Goal: Task Accomplishment & Management: Use online tool/utility

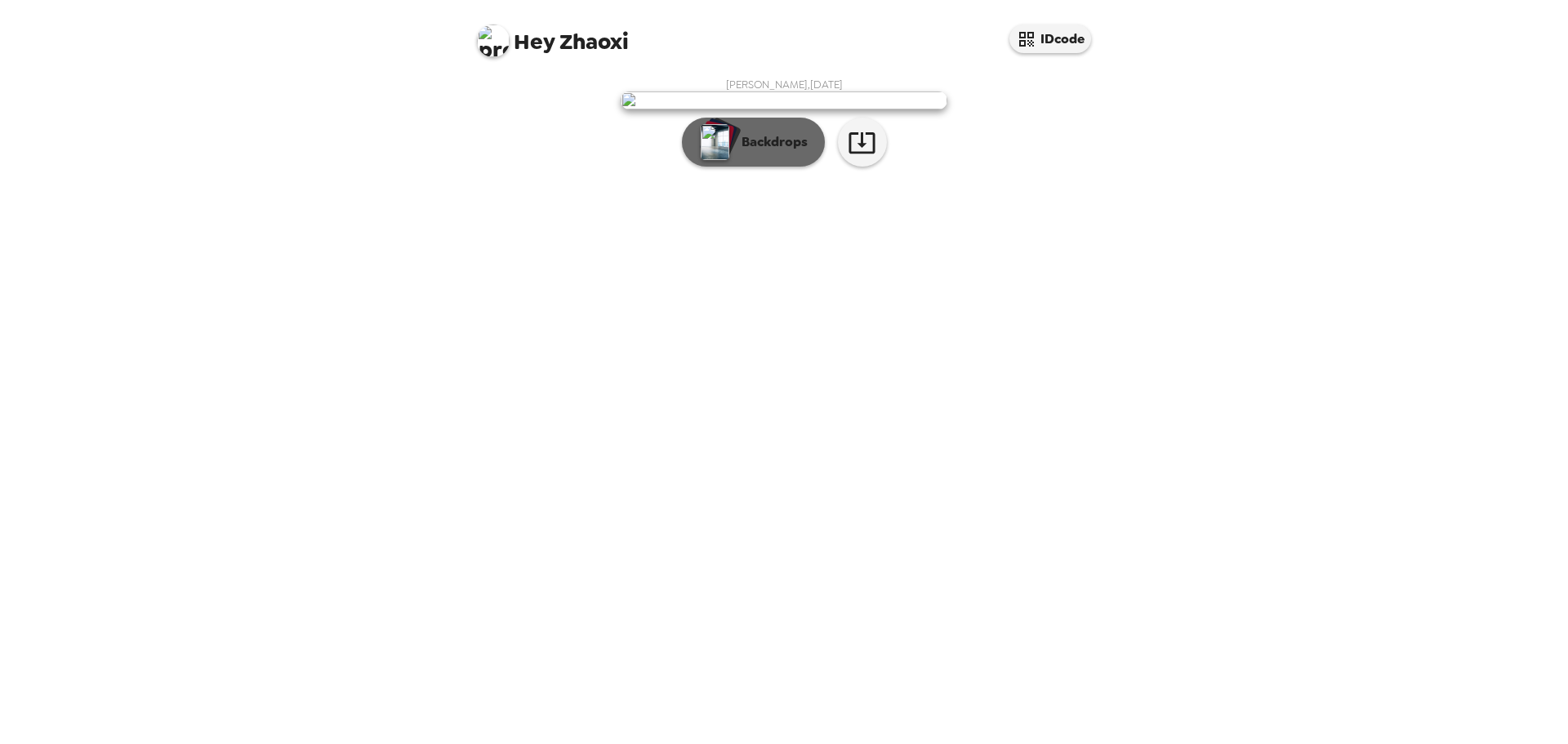
click at [757, 152] on p "Backdrops" at bounding box center [770, 142] width 74 height 20
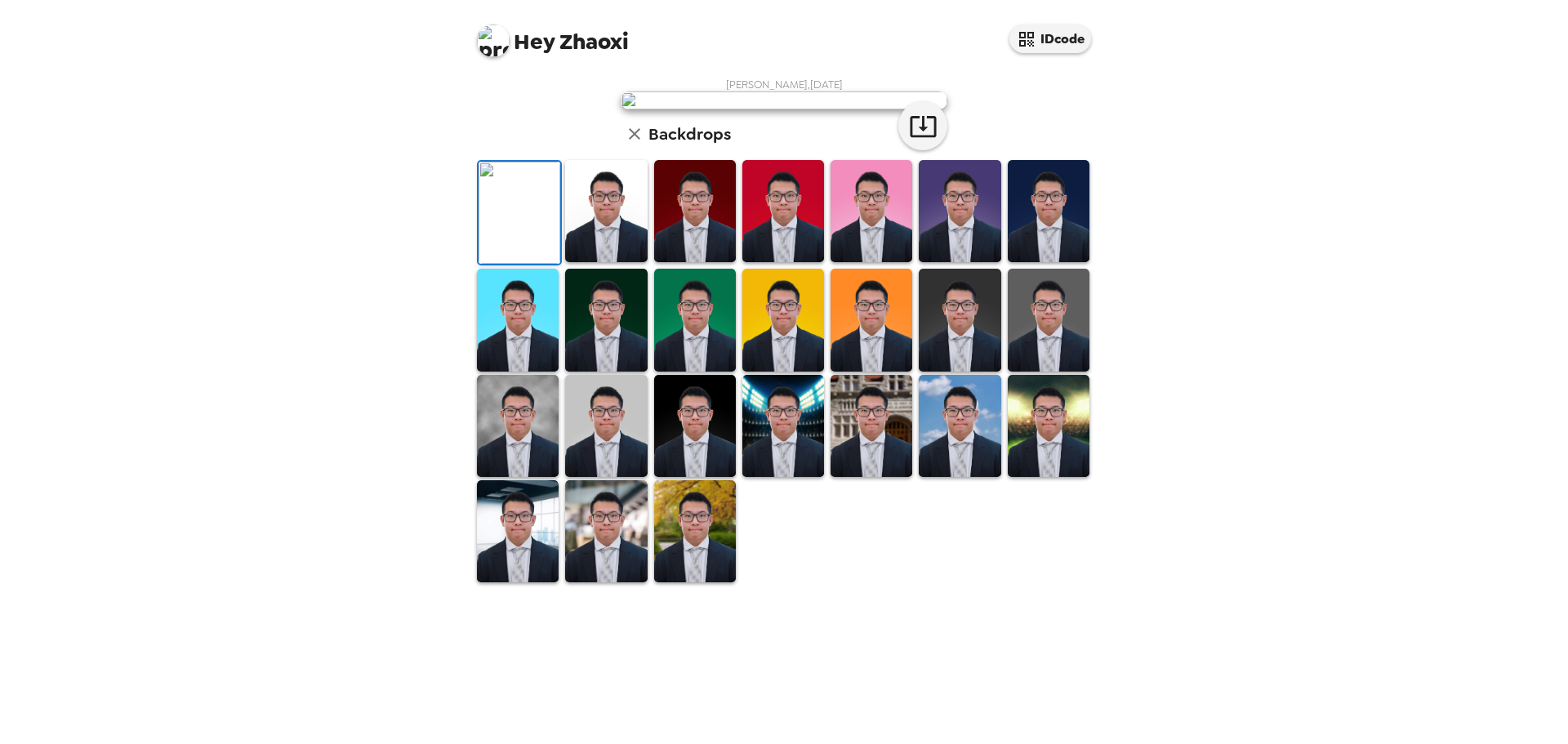
scroll to position [246, 0]
click at [612, 582] on img at bounding box center [606, 531] width 82 height 102
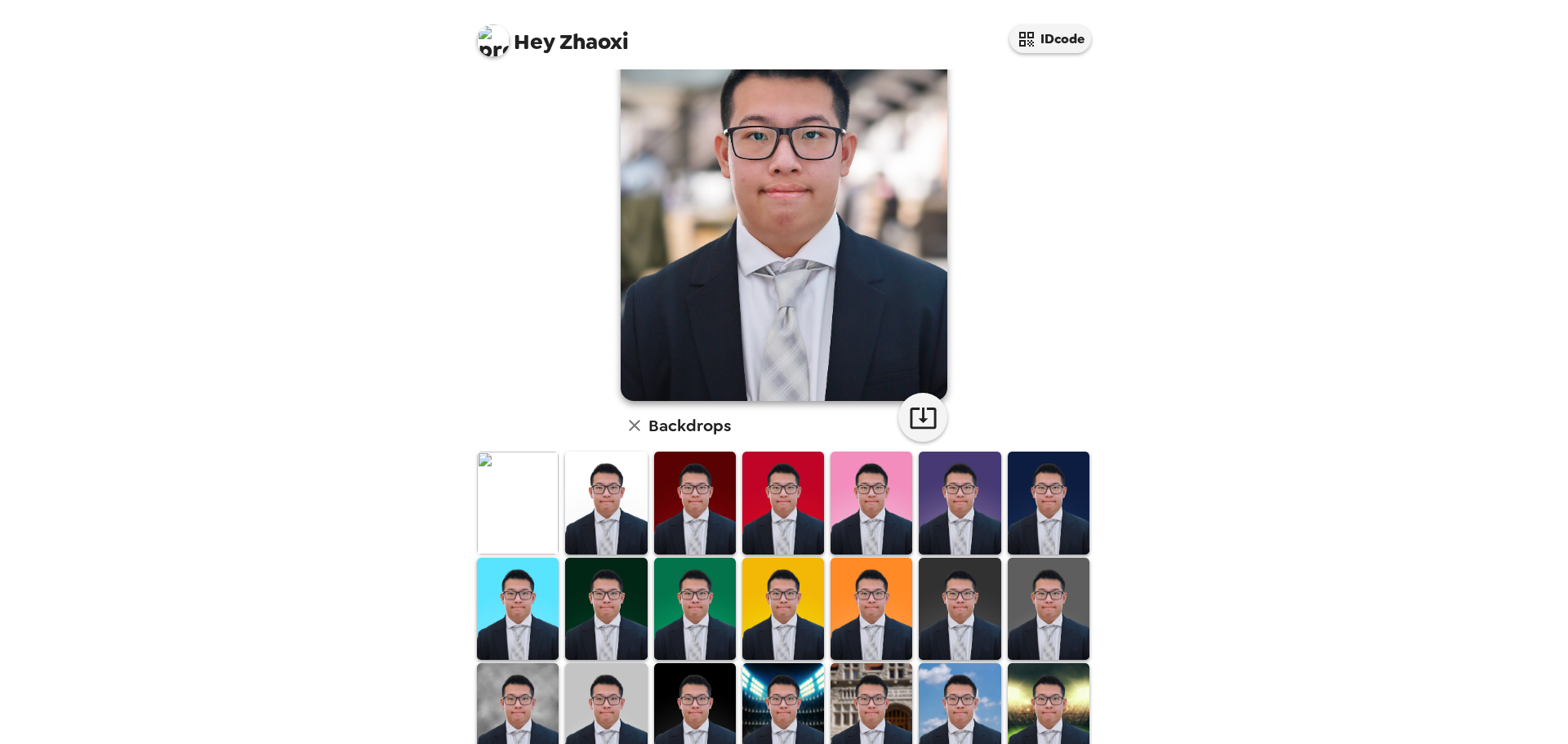
scroll to position [0, 0]
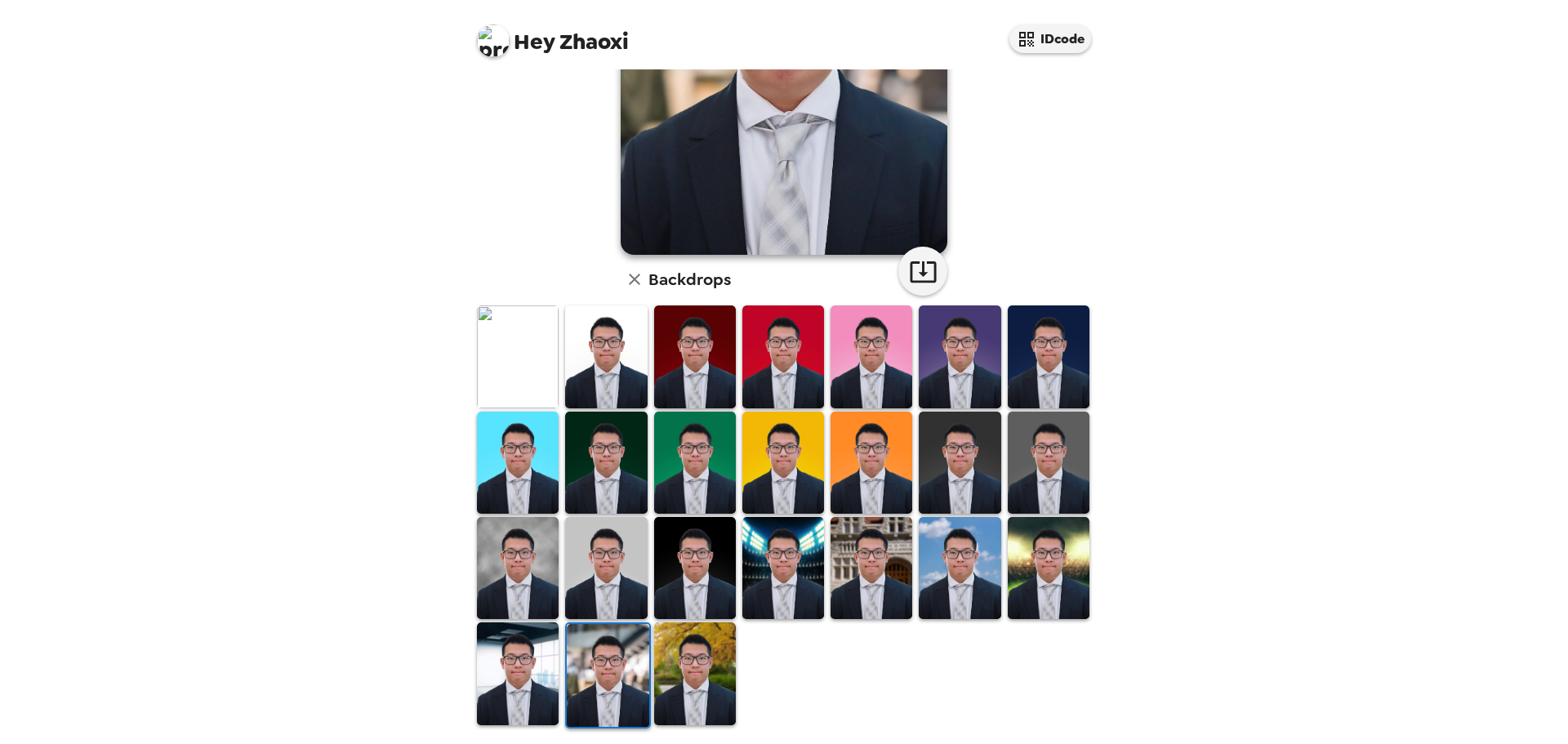
click at [706, 638] on img at bounding box center [694, 673] width 82 height 102
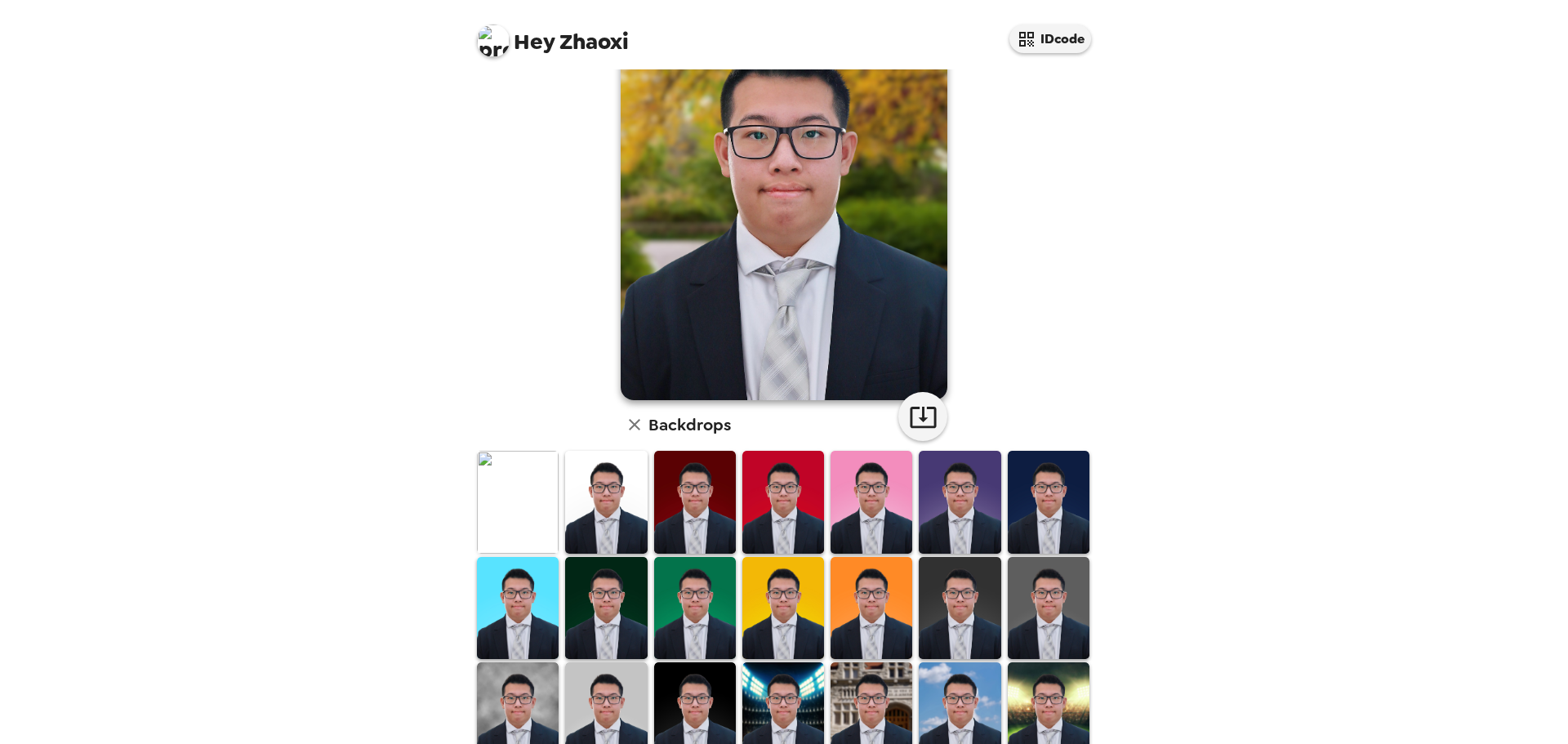
scroll to position [245, 0]
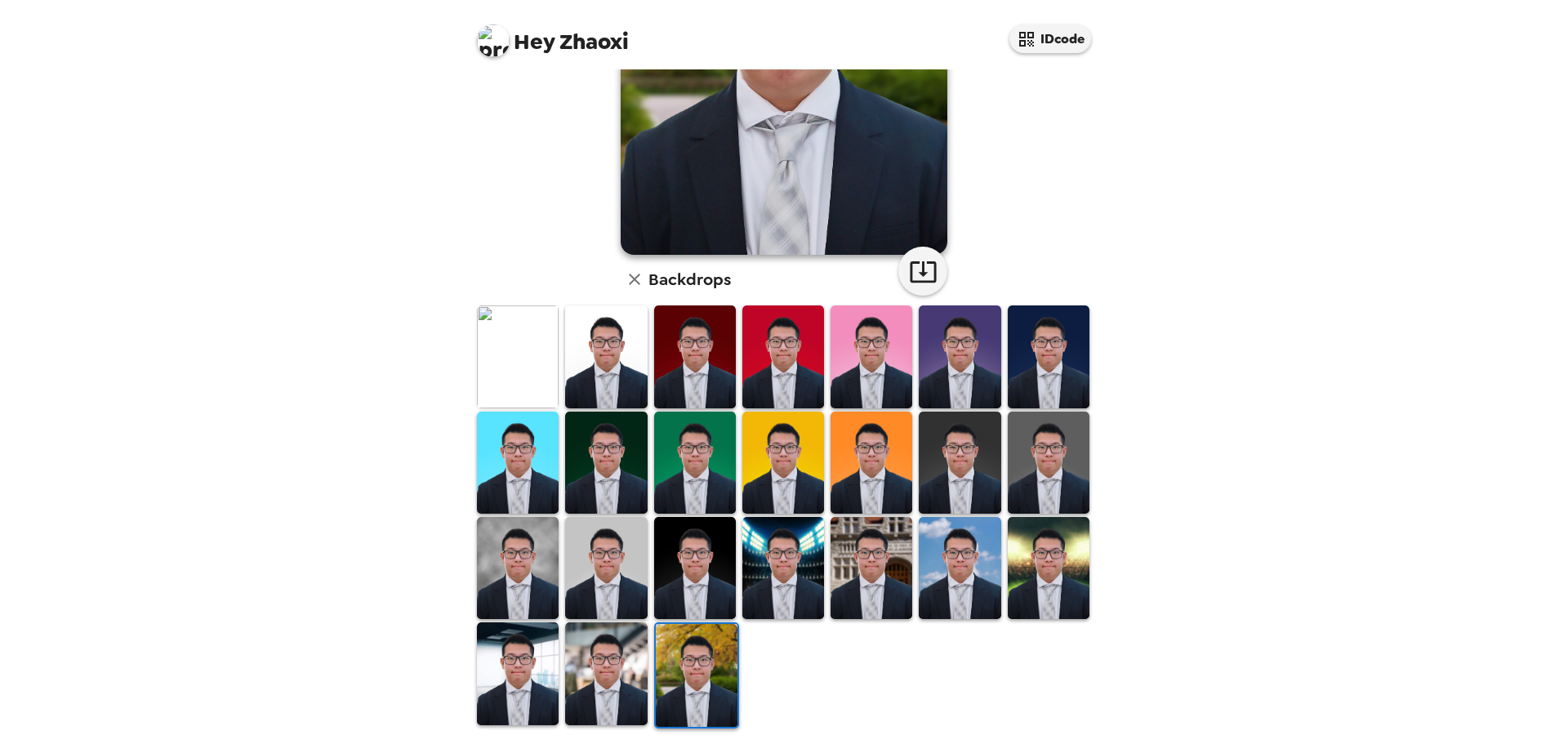
click at [967, 582] on img at bounding box center [959, 568] width 82 height 102
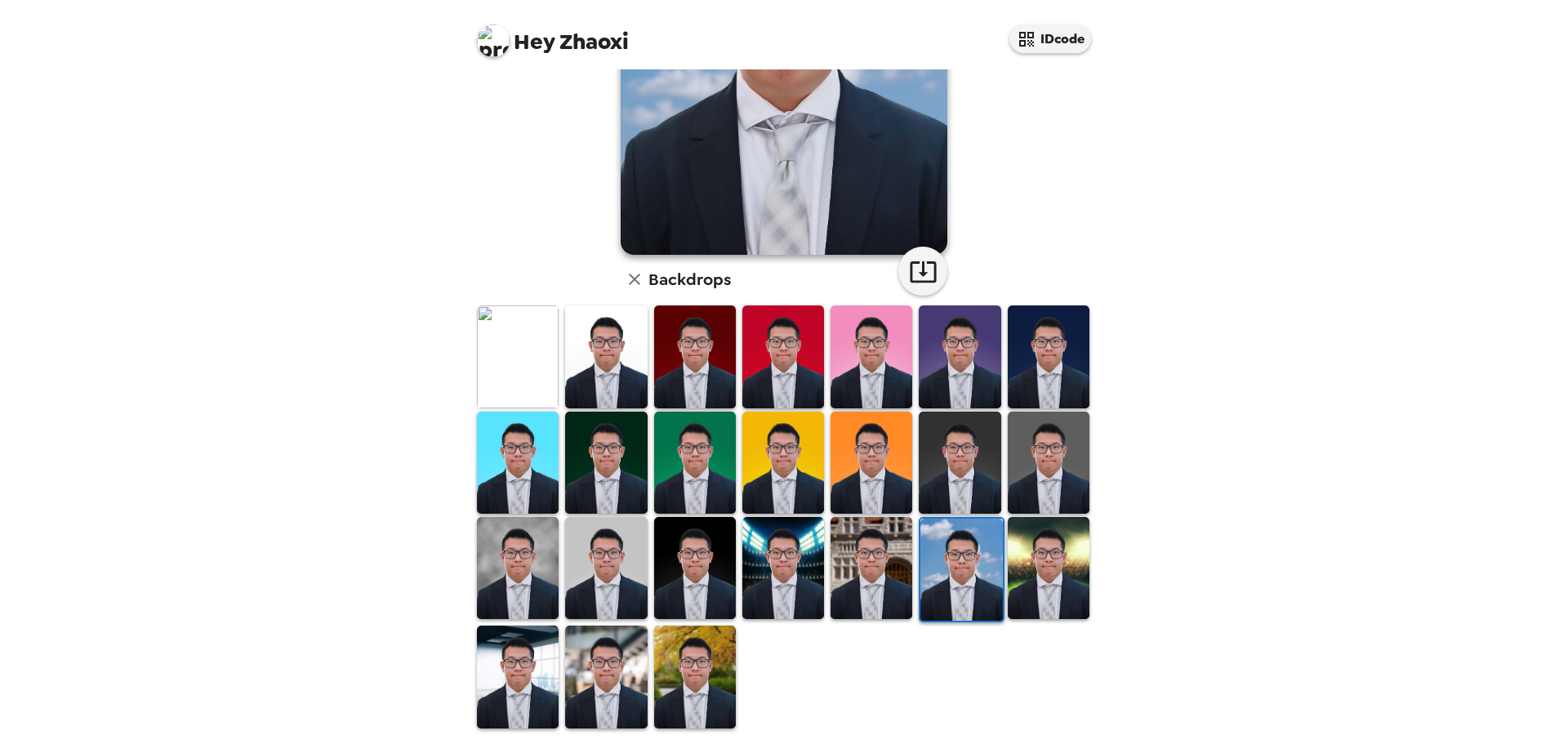
click at [881, 574] on img at bounding box center [871, 568] width 82 height 102
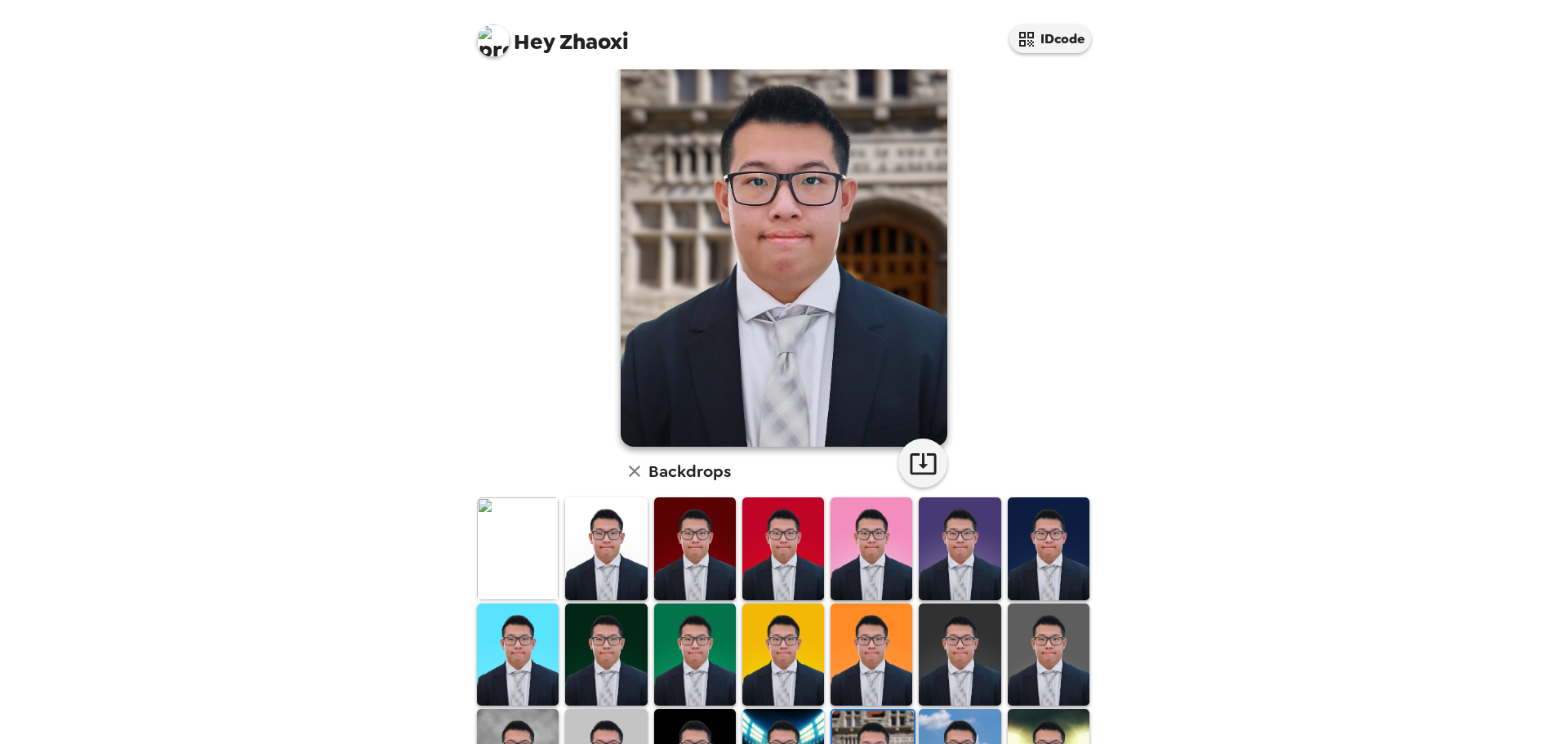
scroll to position [82, 0]
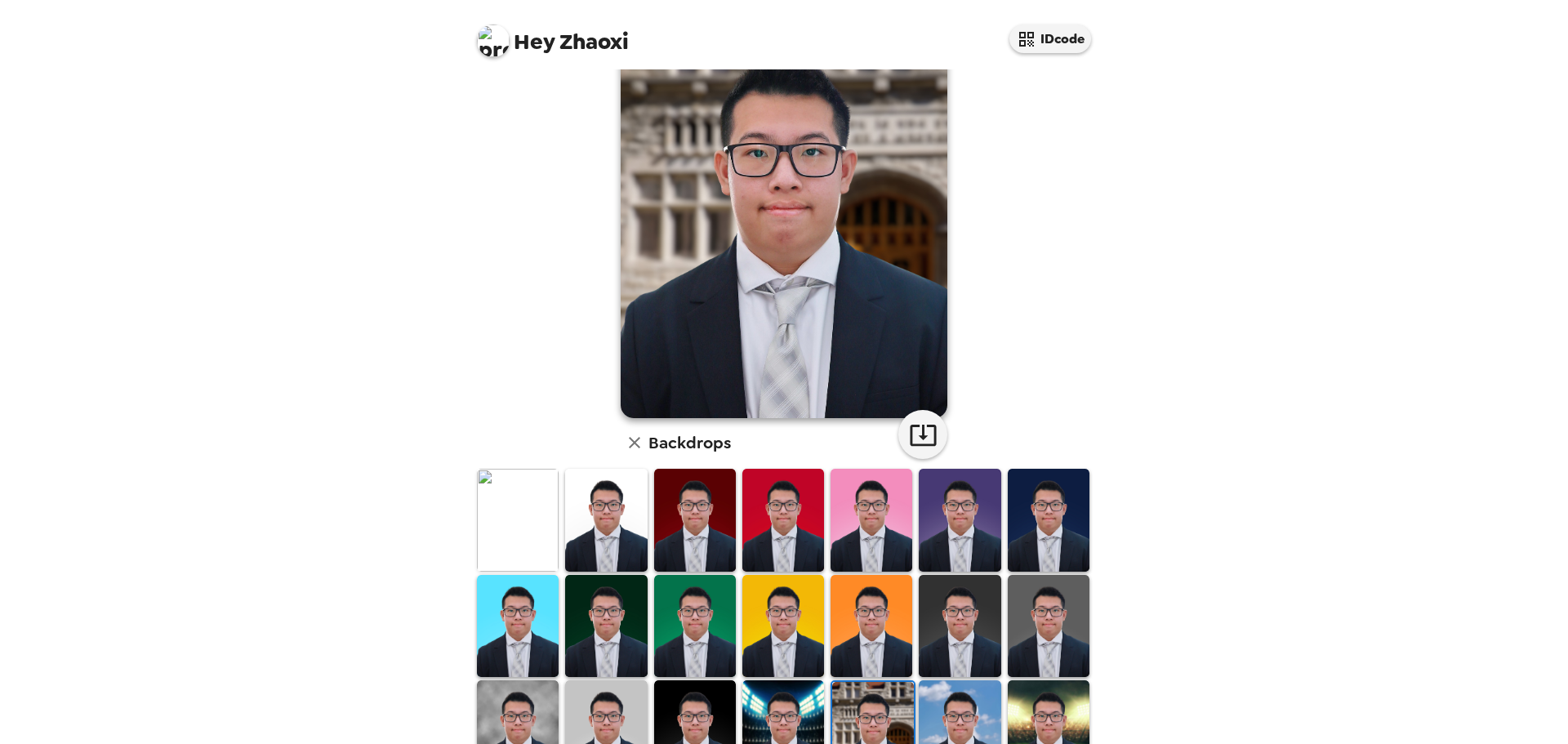
click at [1046, 517] on img at bounding box center [1048, 520] width 82 height 102
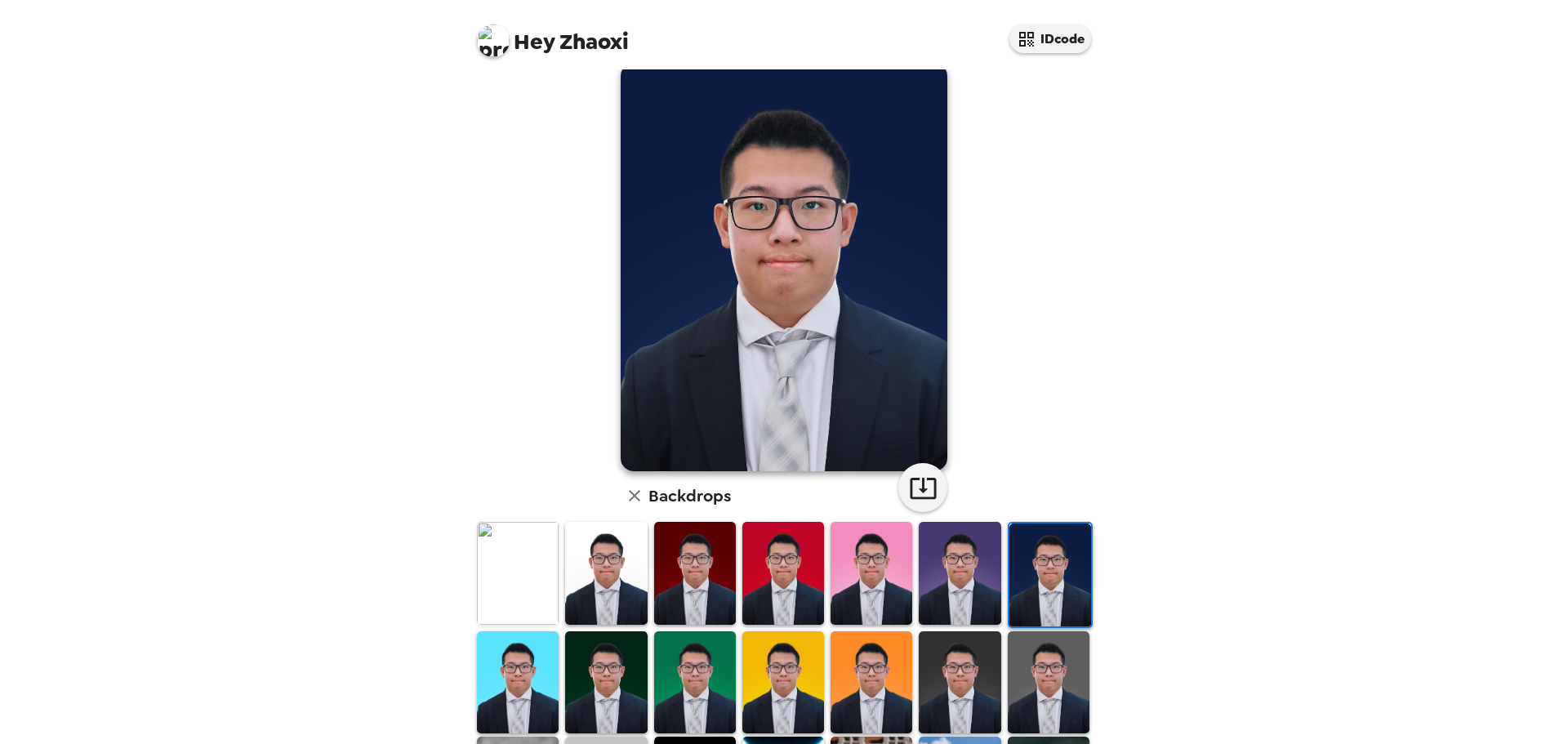
scroll to position [0, 0]
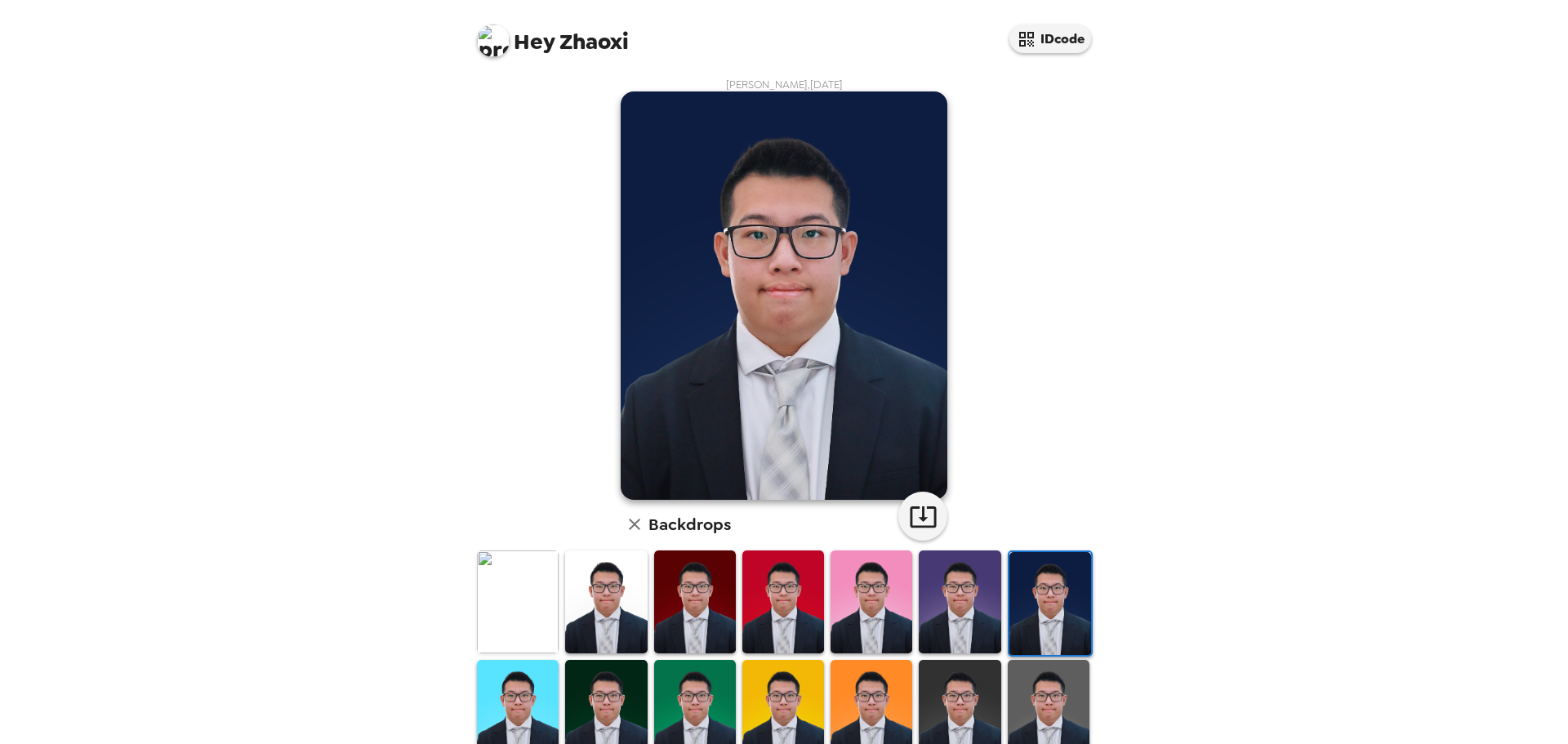
click at [775, 264] on img at bounding box center [784, 295] width 327 height 408
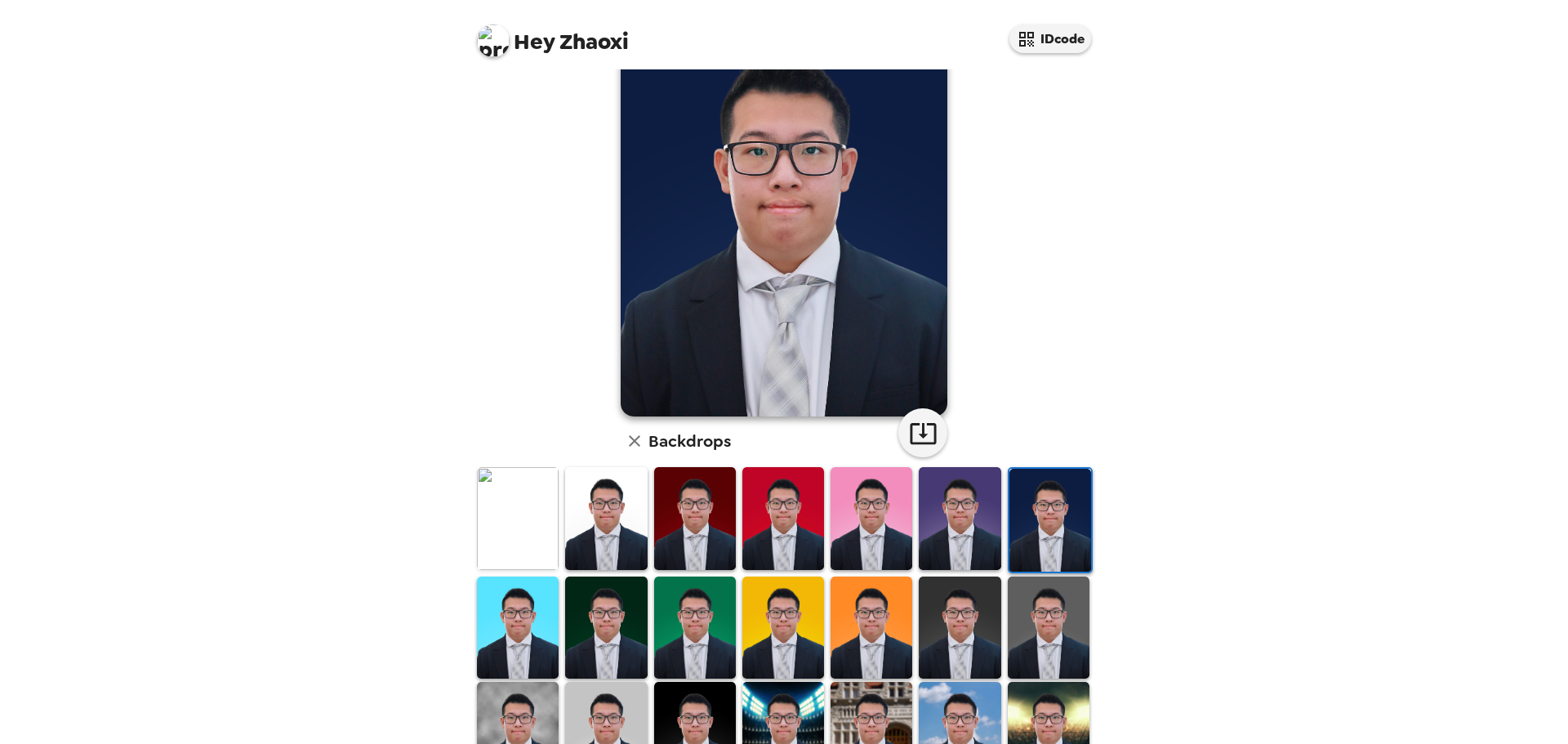
scroll to position [245, 0]
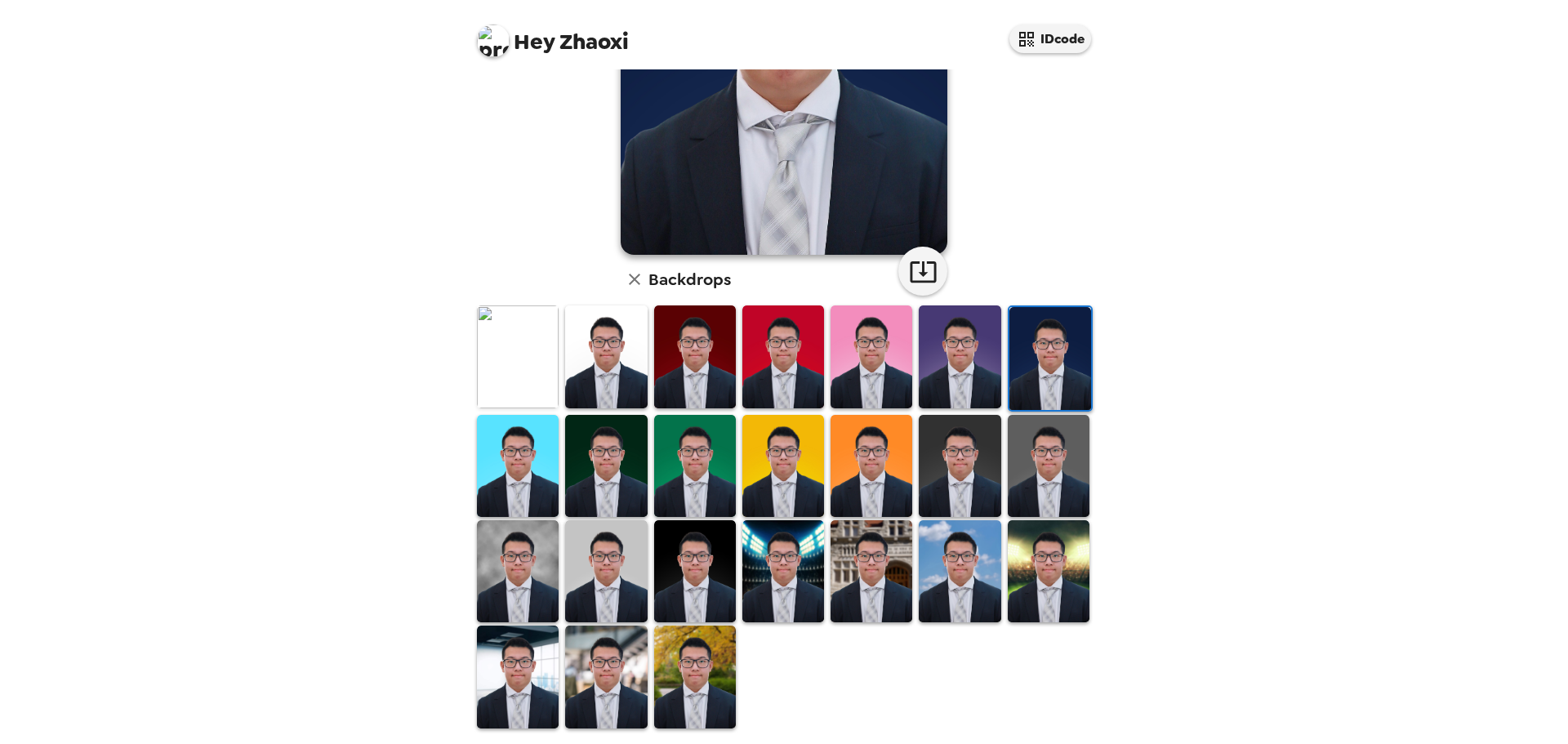
click at [503, 351] on img at bounding box center [517, 356] width 82 height 102
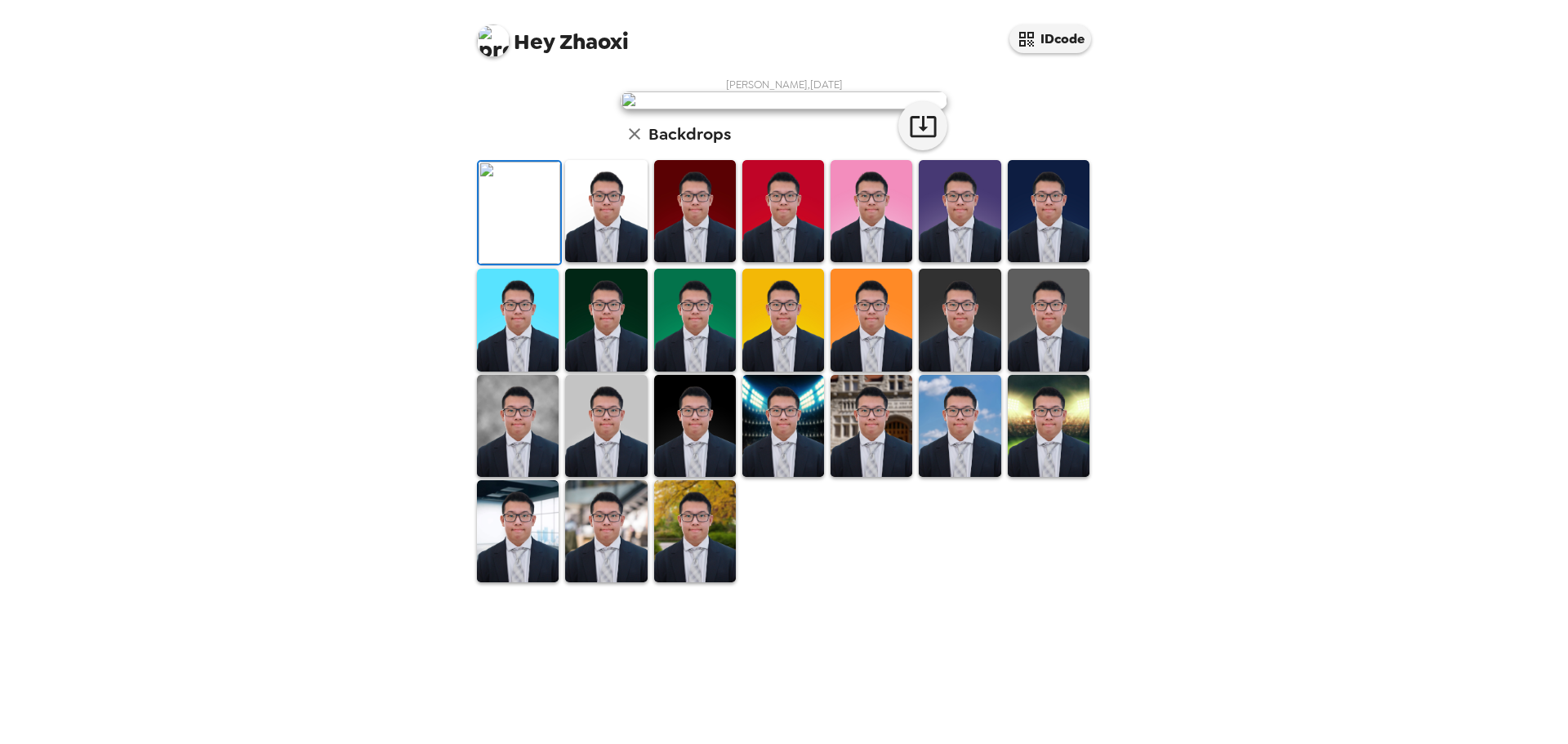
scroll to position [0, 0]
click at [622, 263] on img at bounding box center [606, 211] width 82 height 102
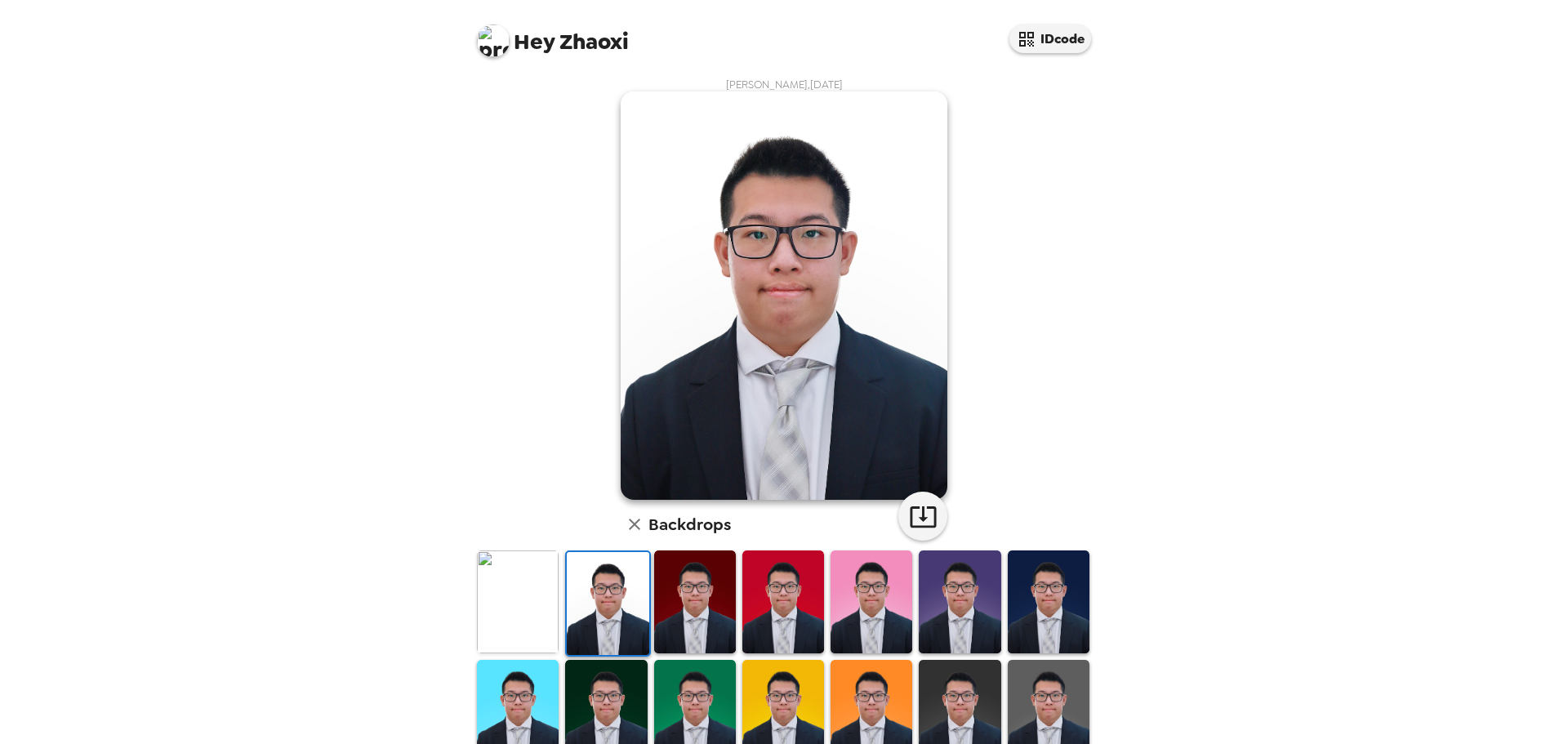
click at [540, 586] on img at bounding box center [517, 601] width 82 height 102
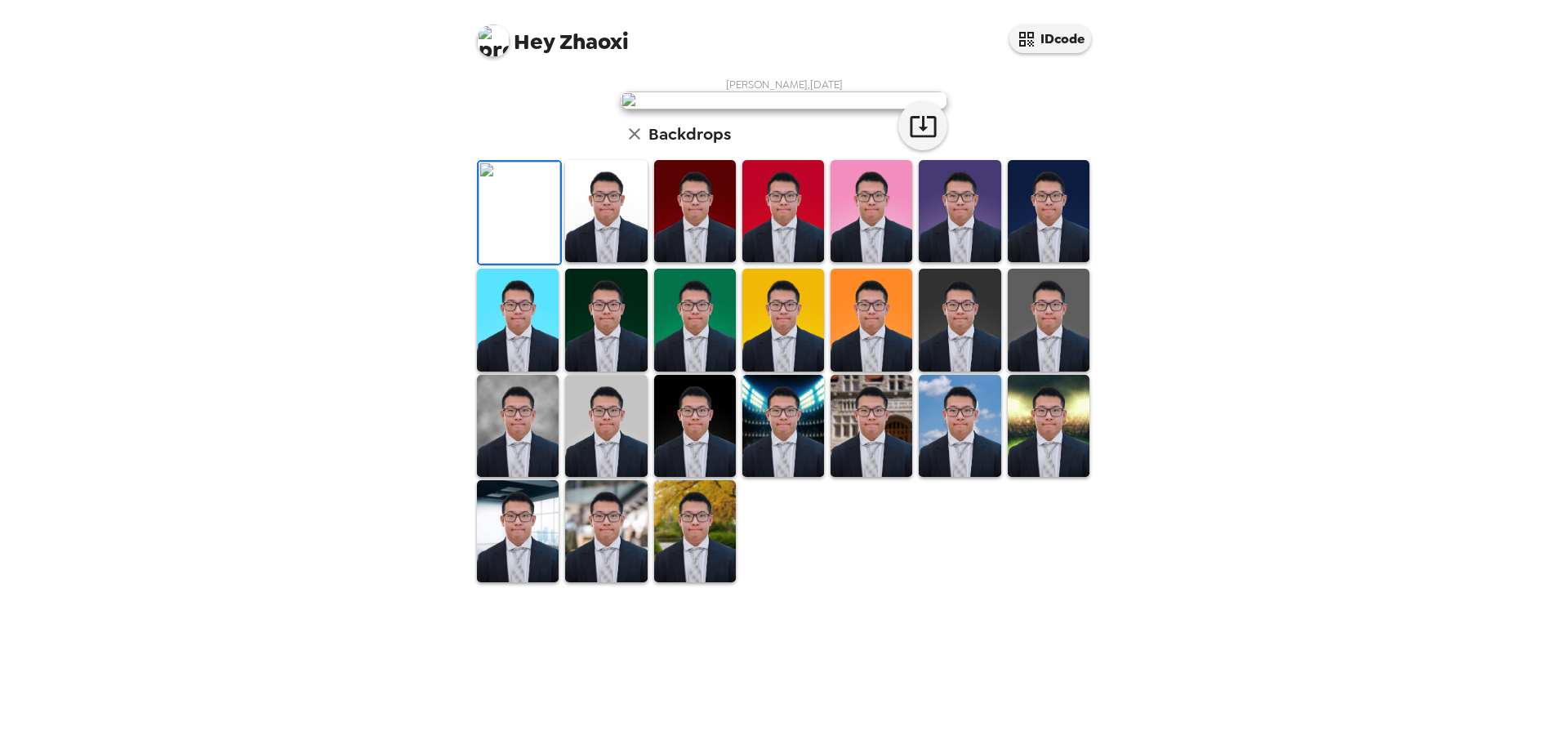
click at [617, 263] on img at bounding box center [606, 211] width 82 height 102
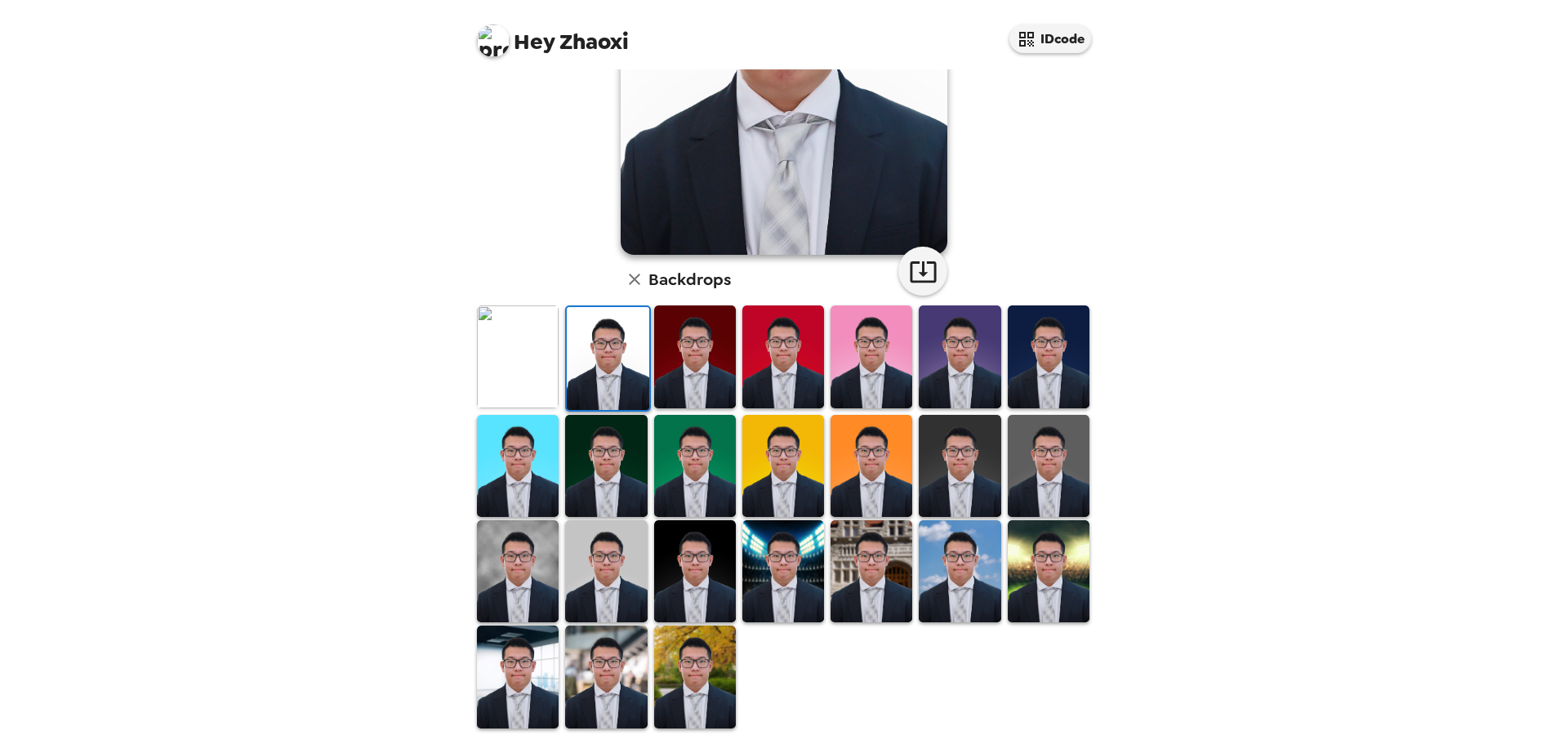
click at [765, 568] on img at bounding box center [782, 571] width 82 height 102
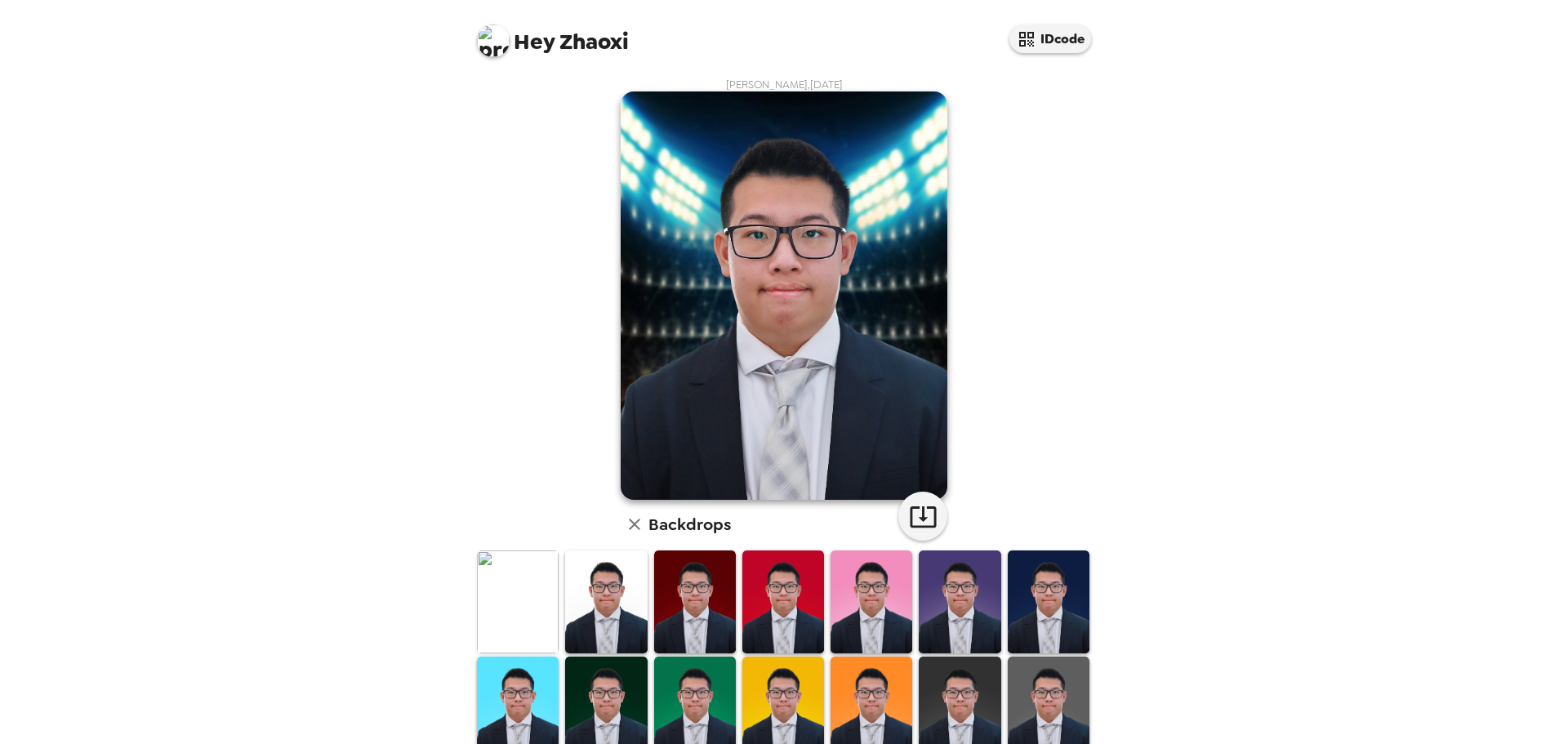
click at [543, 592] on img at bounding box center [517, 601] width 82 height 102
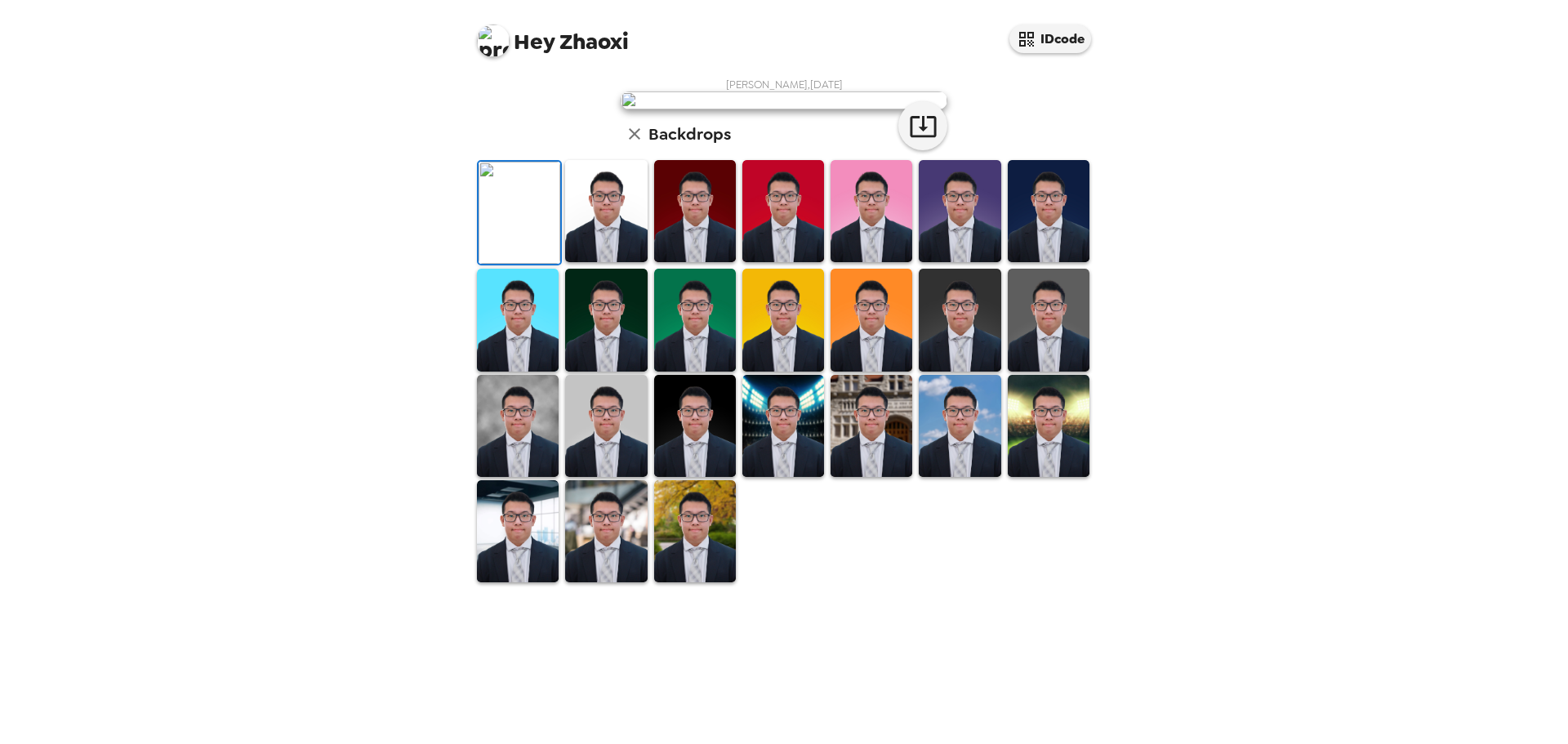
scroll to position [245, 0]
click at [593, 477] on img at bounding box center [606, 425] width 82 height 102
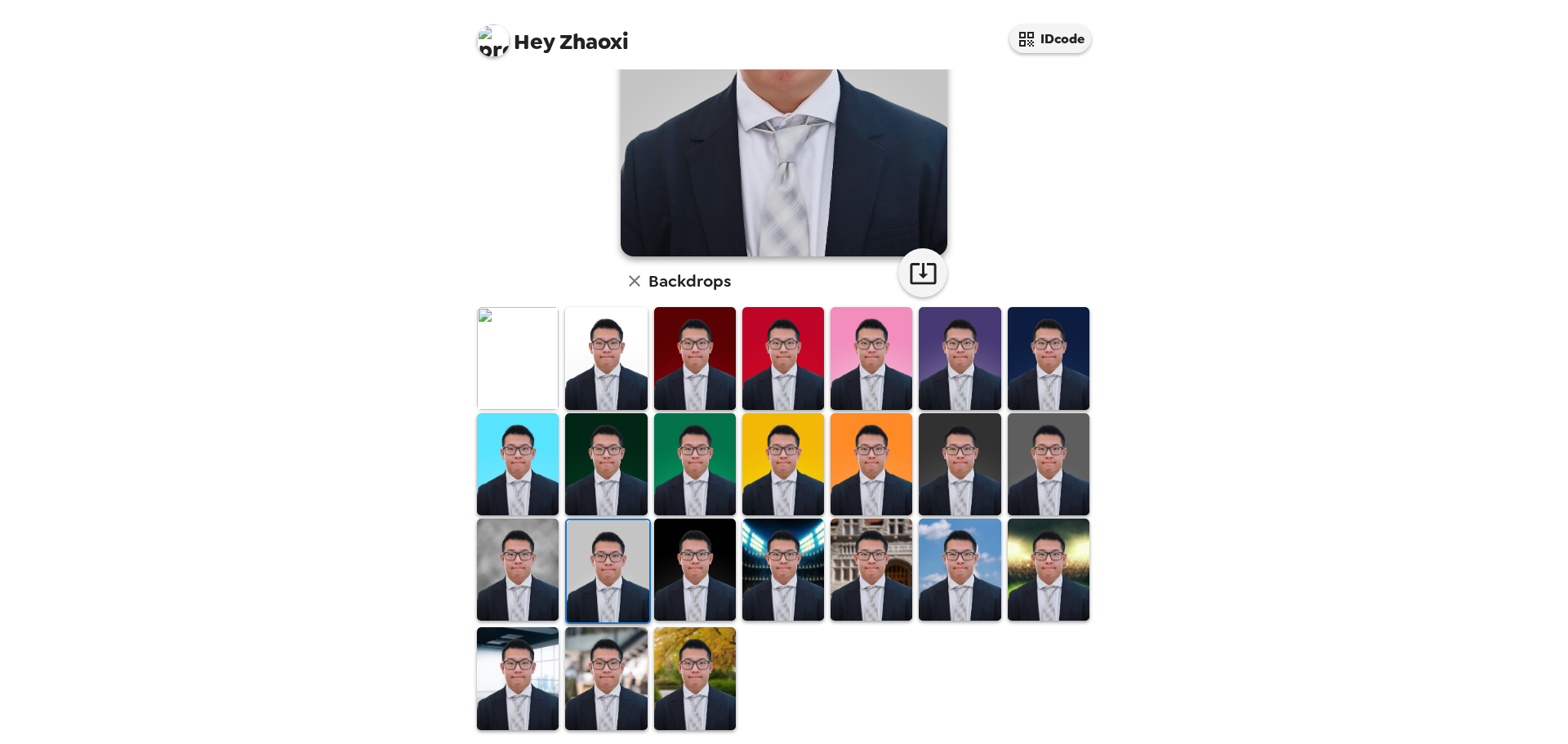
click at [538, 569] on img at bounding box center [517, 569] width 82 height 102
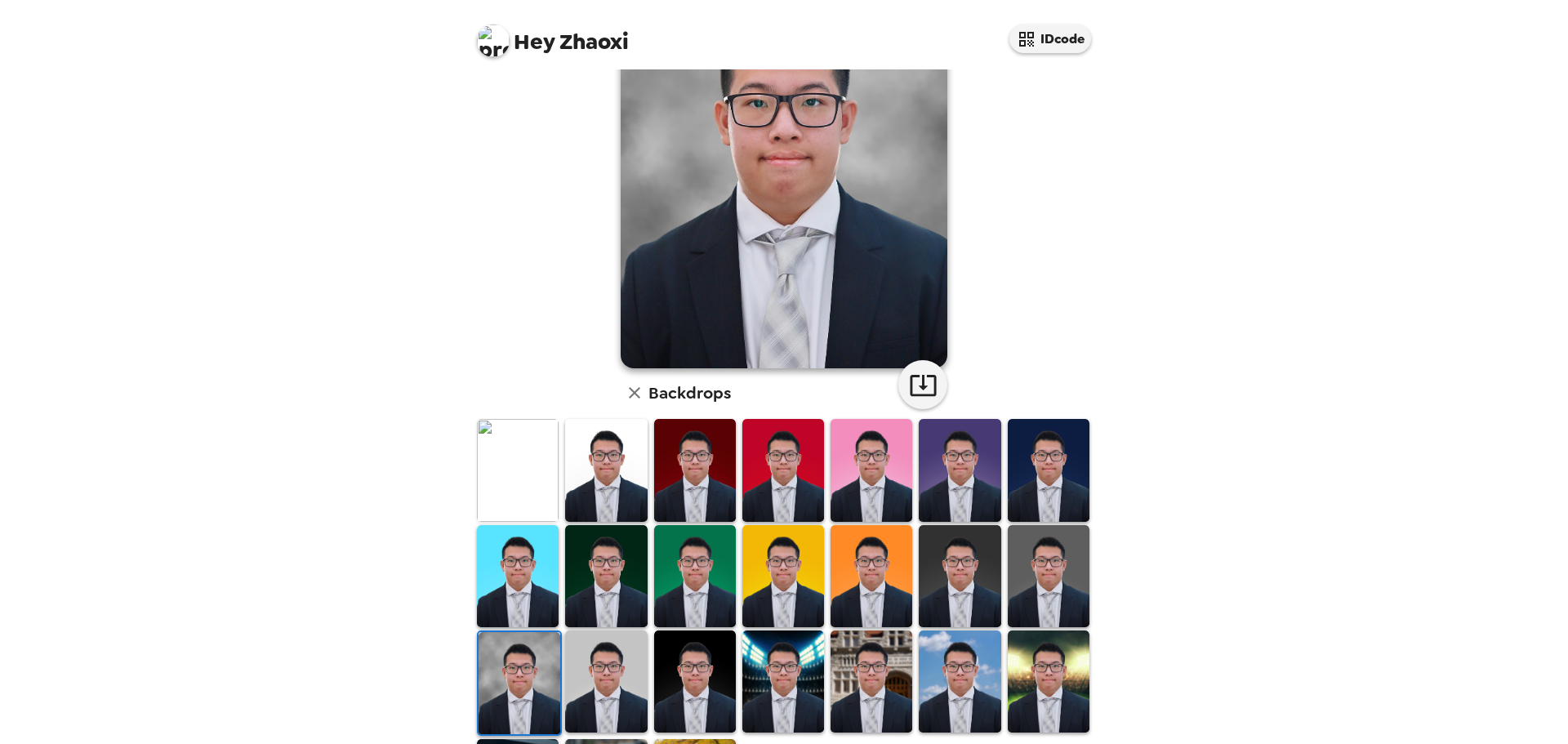
scroll to position [0, 0]
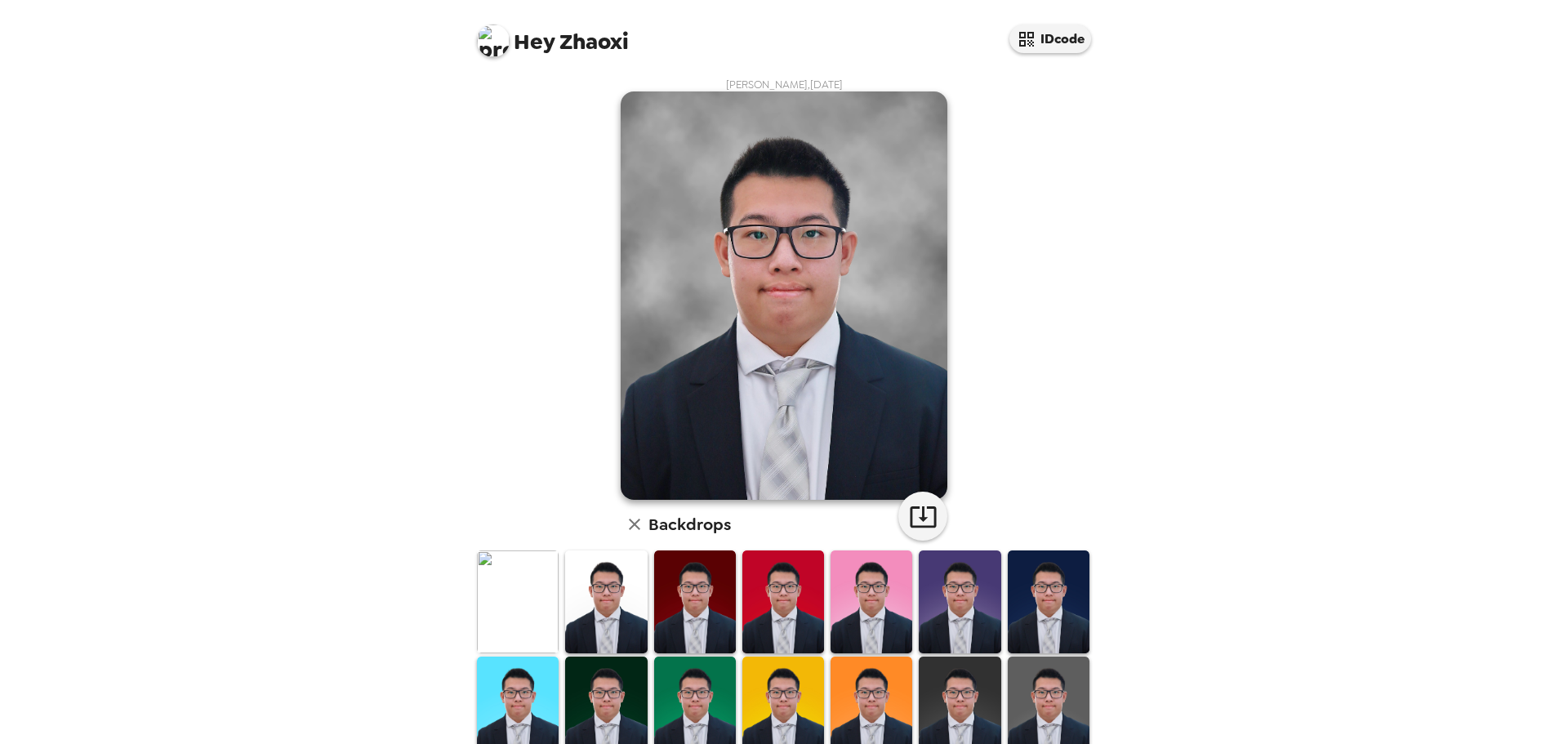
click at [596, 606] on img at bounding box center [606, 601] width 82 height 102
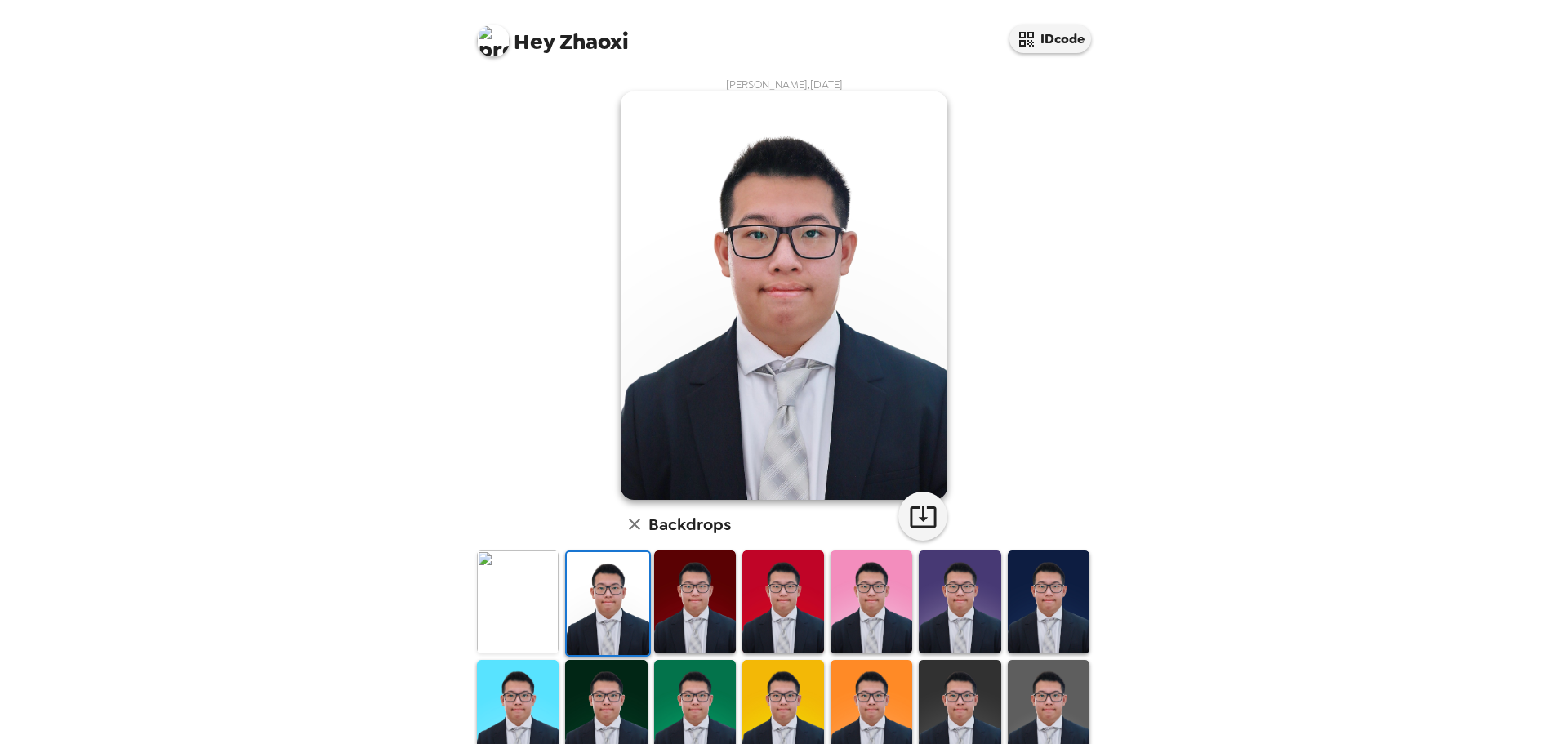
click at [547, 608] on img at bounding box center [517, 601] width 82 height 102
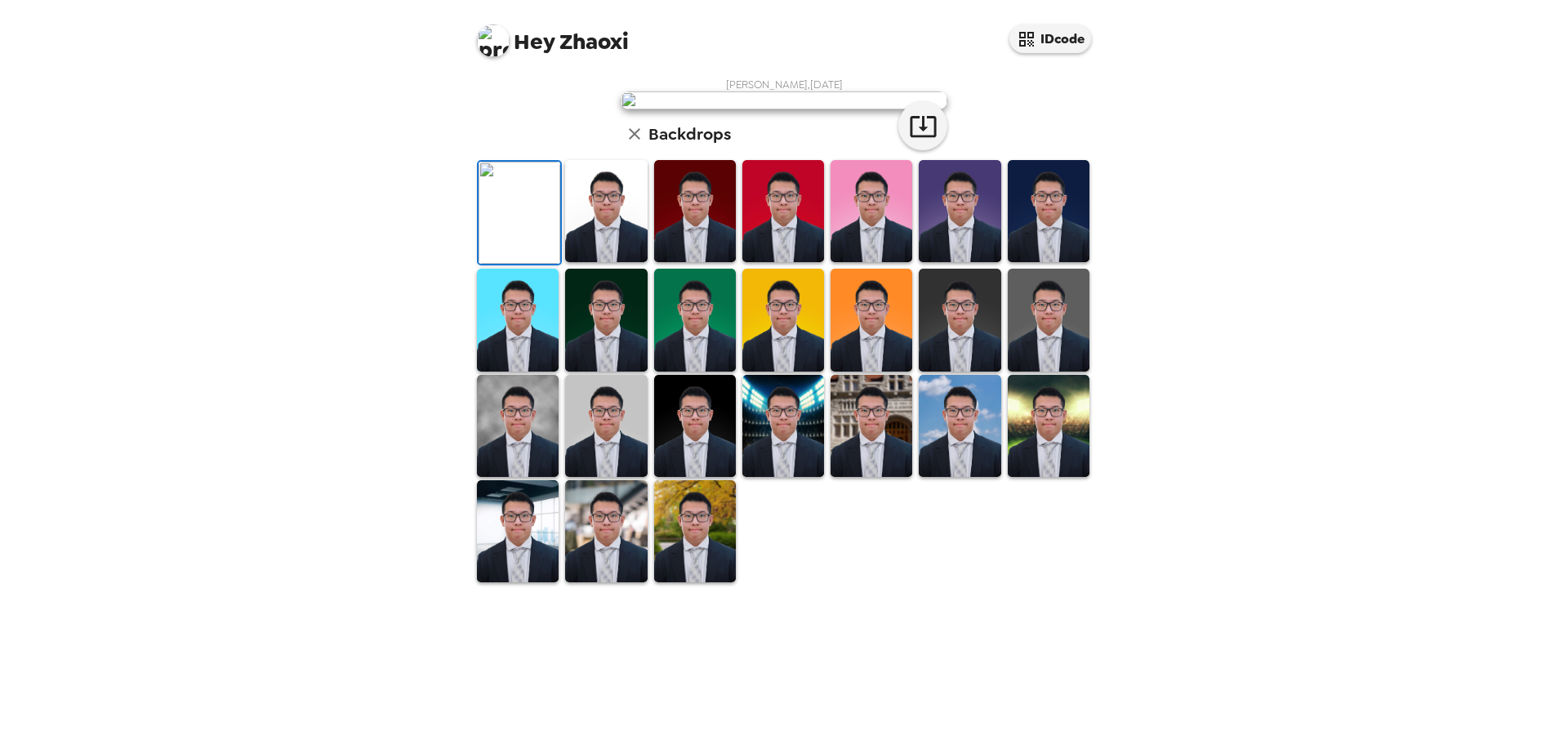
click at [519, 582] on img at bounding box center [517, 531] width 82 height 102
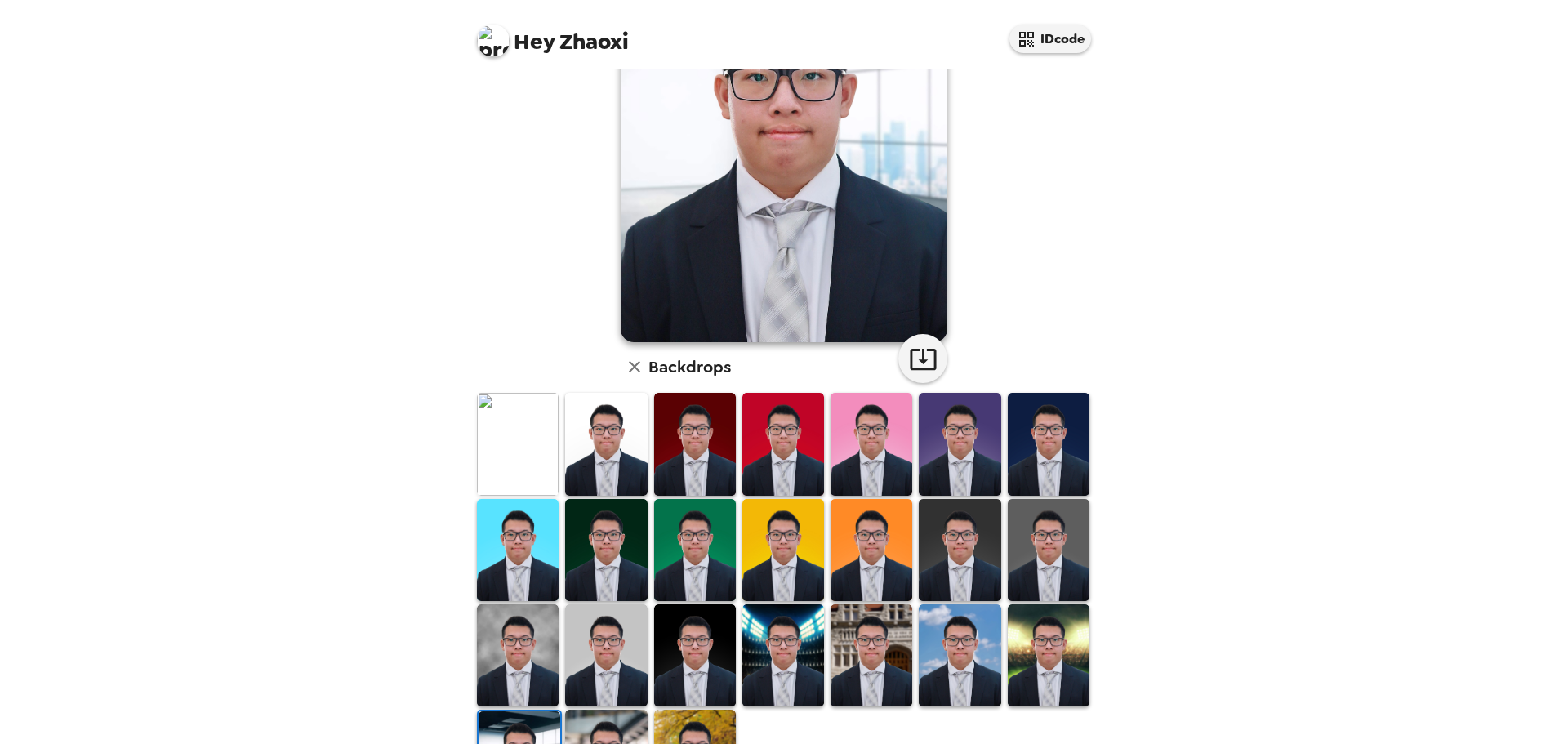
scroll to position [164, 0]
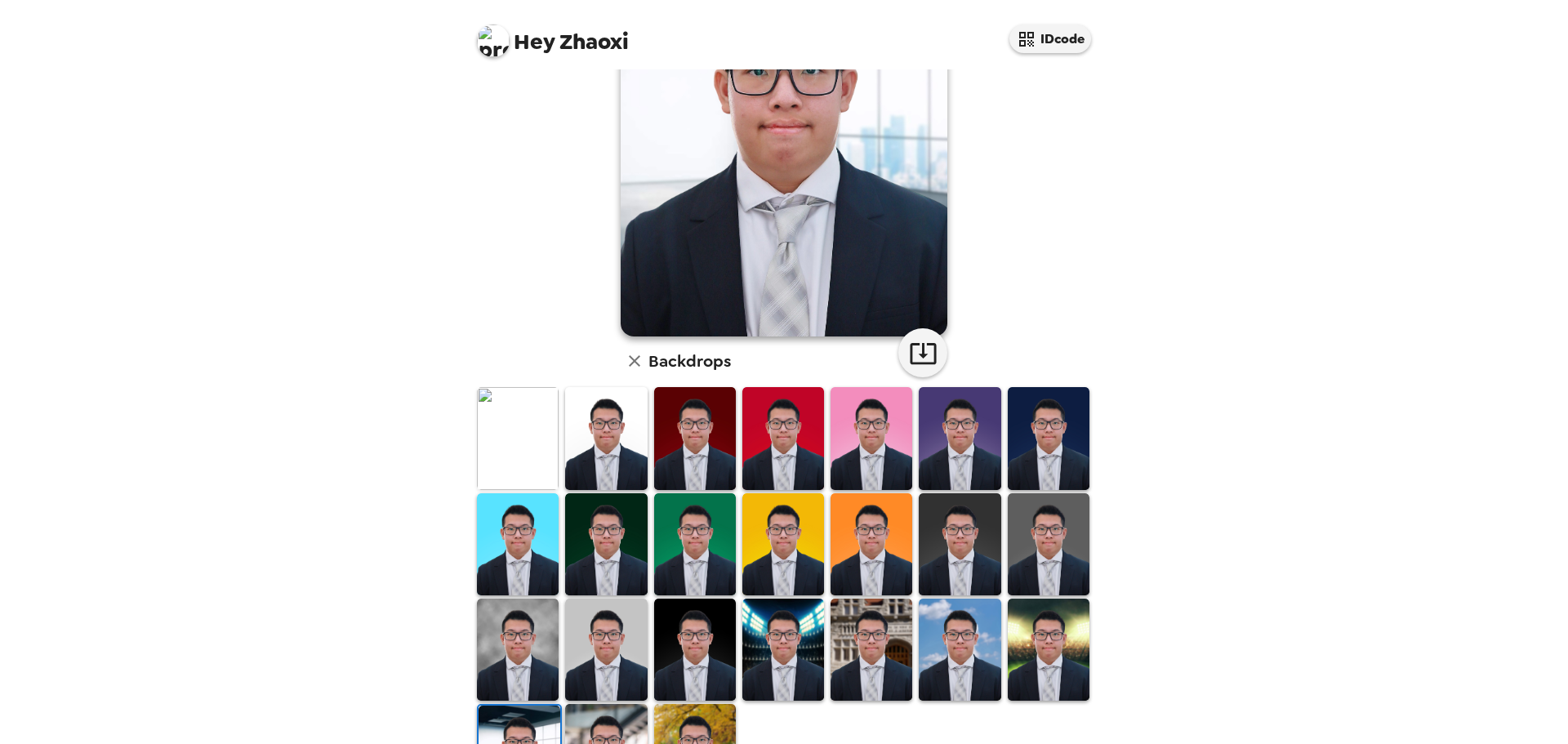
click at [707, 627] on img at bounding box center [694, 649] width 82 height 102
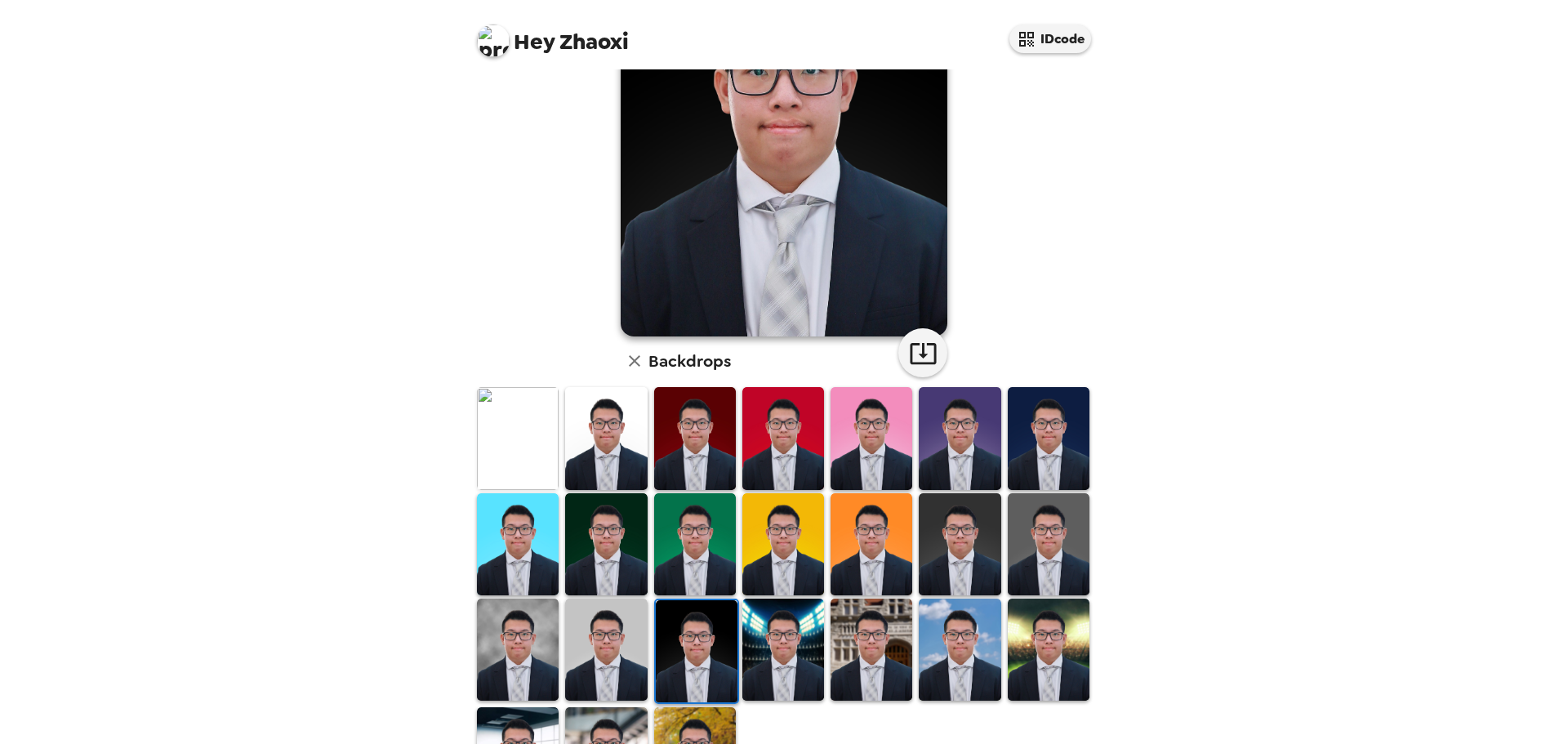
click at [534, 638] on img at bounding box center [517, 649] width 82 height 102
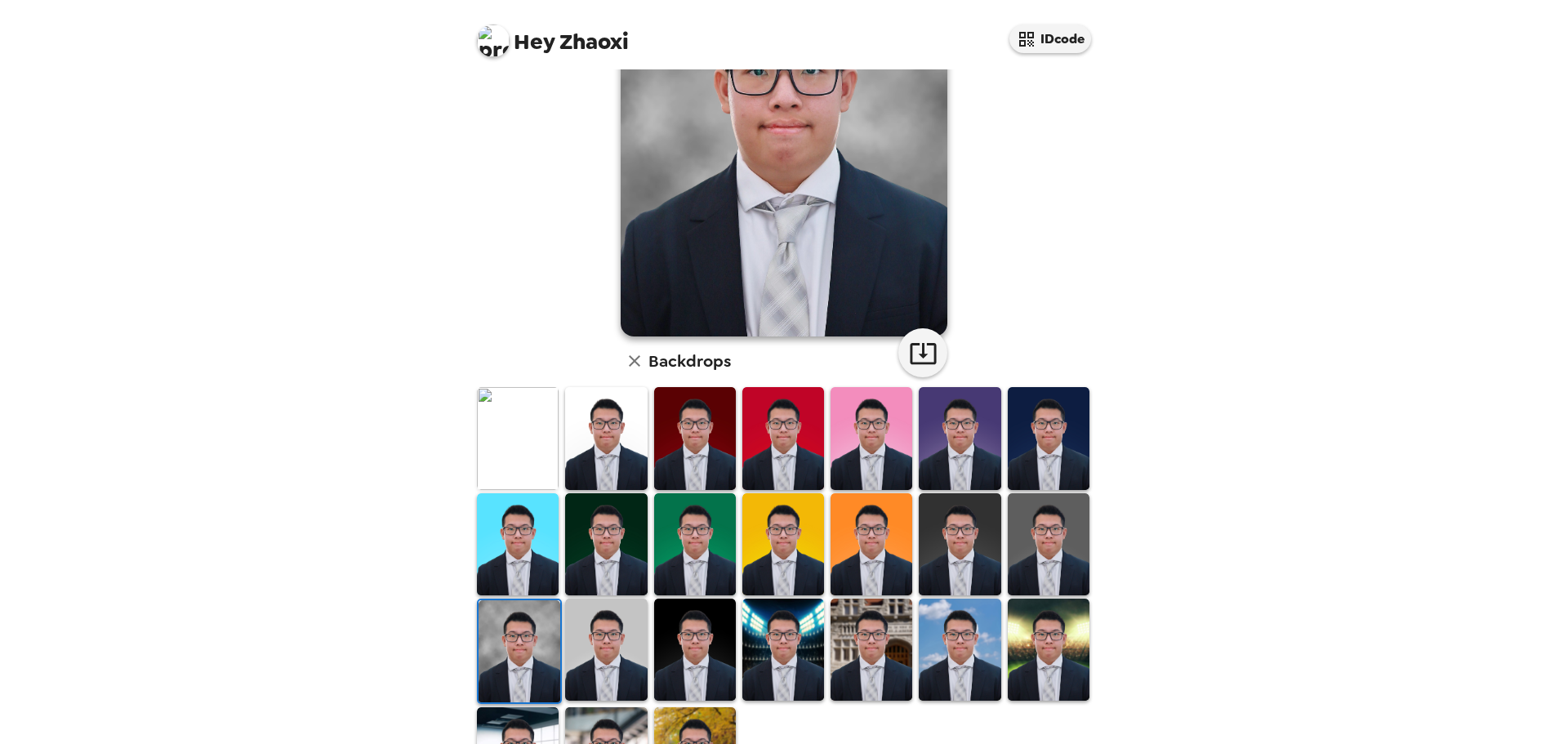
click at [606, 636] on img at bounding box center [606, 649] width 82 height 102
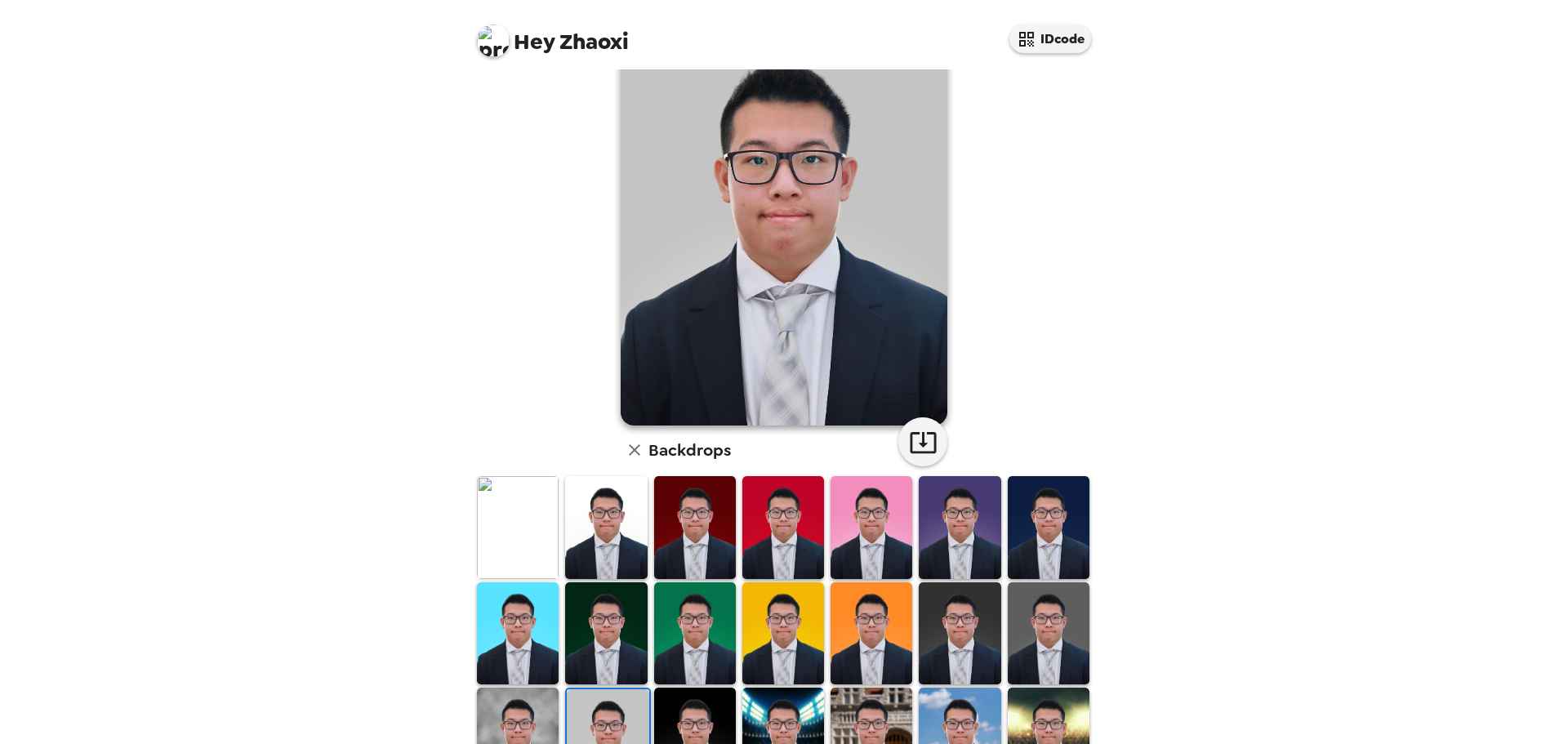
scroll to position [0, 0]
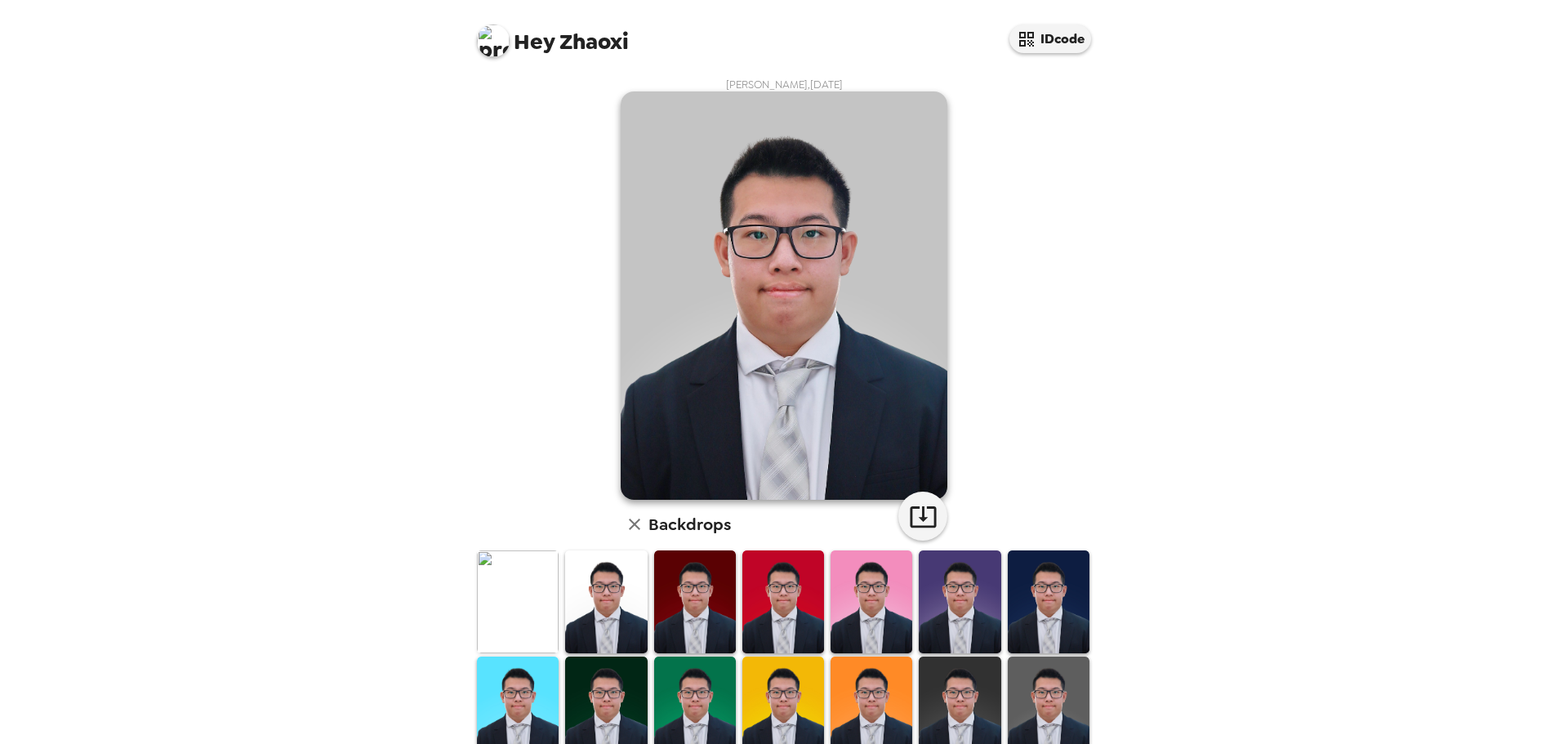
click at [610, 611] on img at bounding box center [606, 601] width 82 height 102
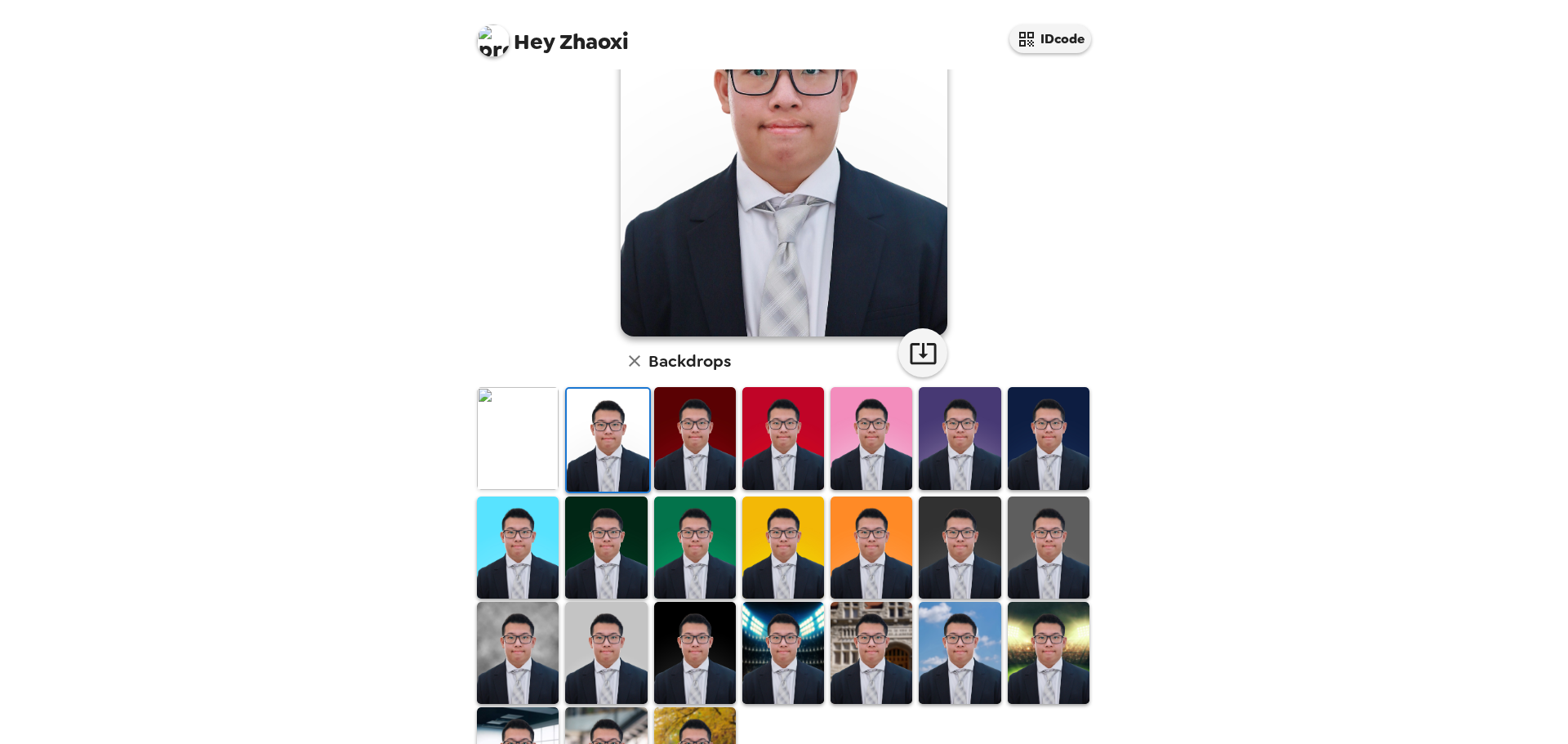
click at [515, 648] on img at bounding box center [517, 653] width 82 height 102
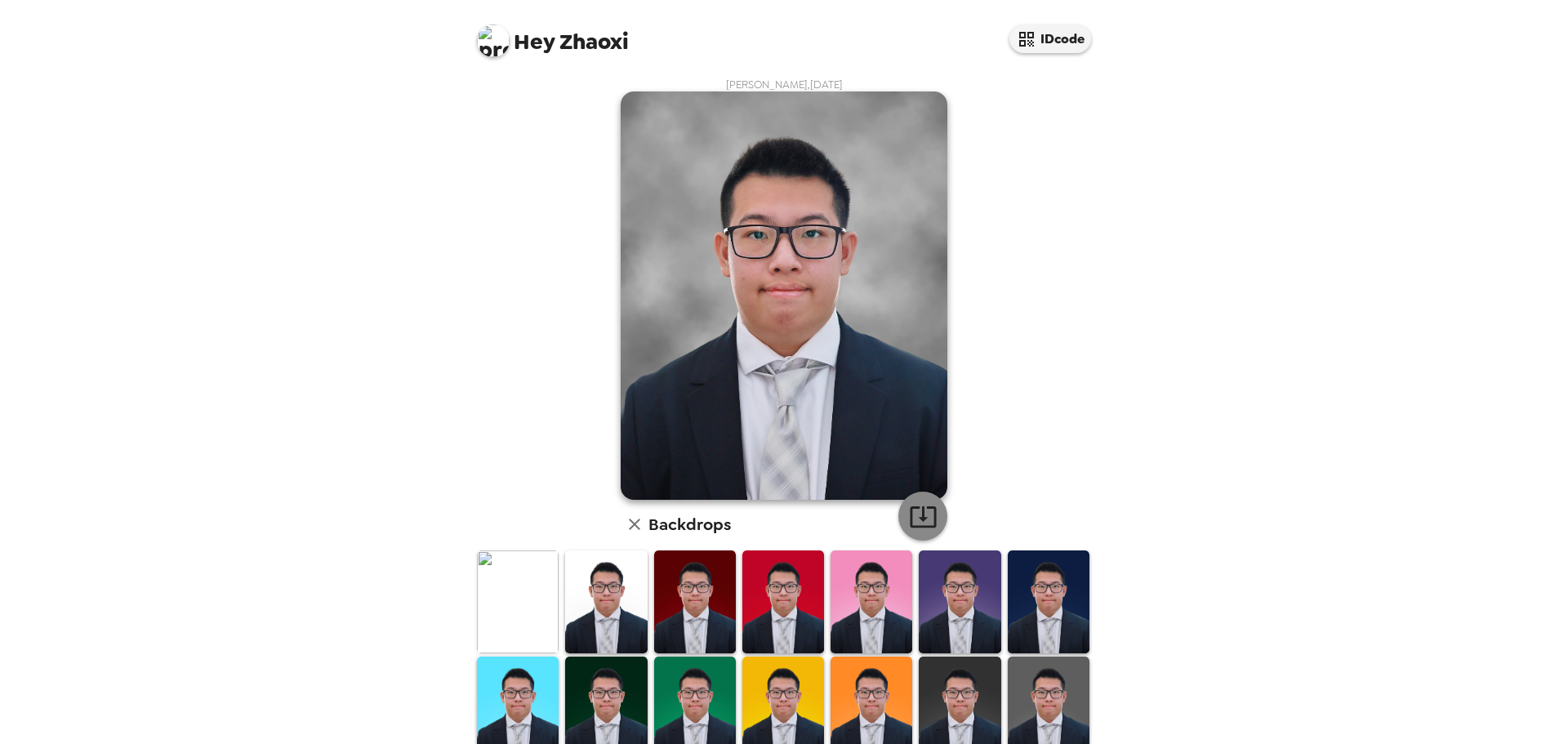
click at [925, 512] on icon "button" at bounding box center [923, 517] width 28 height 28
